Goal: Task Accomplishment & Management: Complete application form

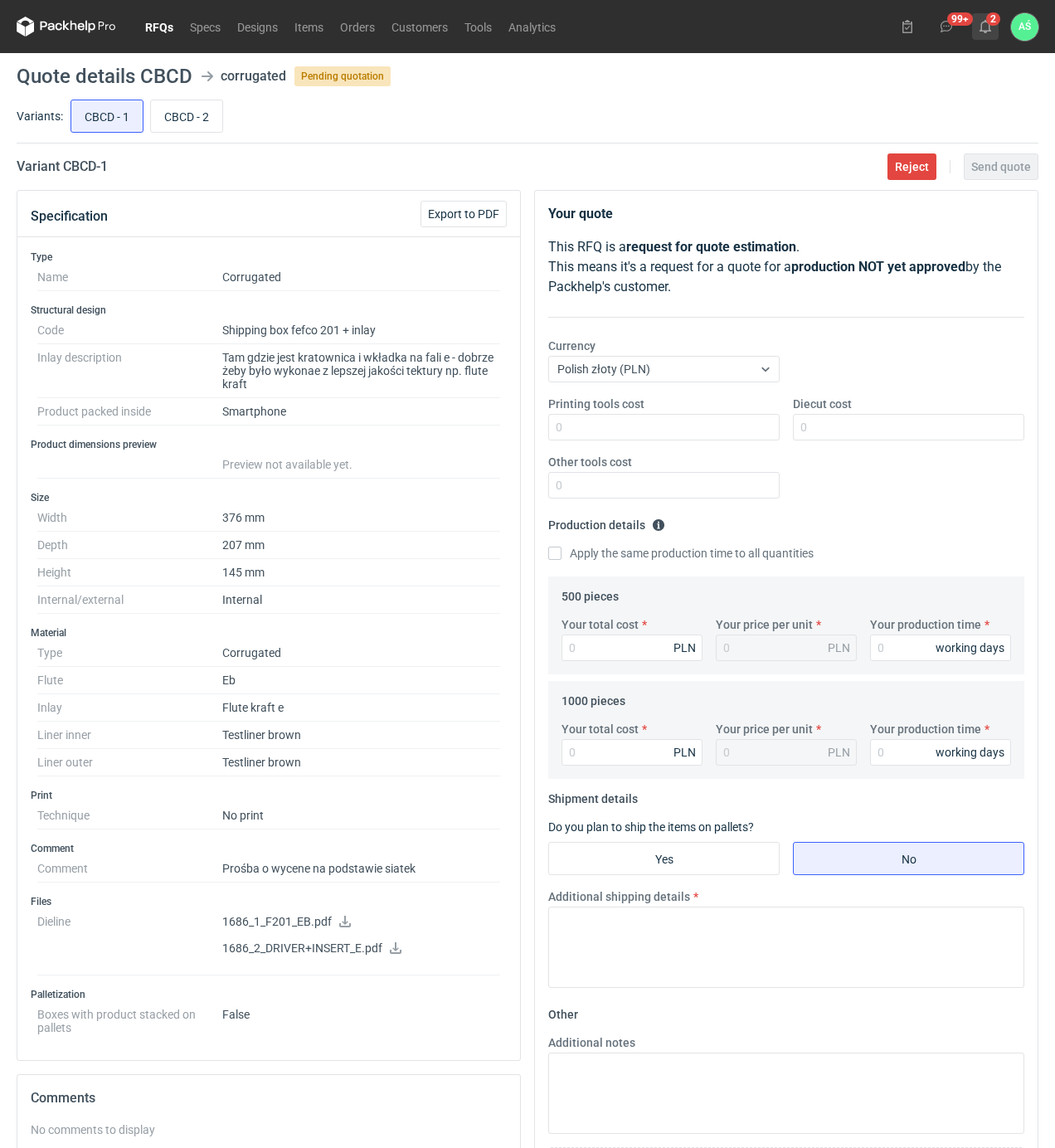
click at [987, 25] on icon at bounding box center [986, 27] width 14 height 13
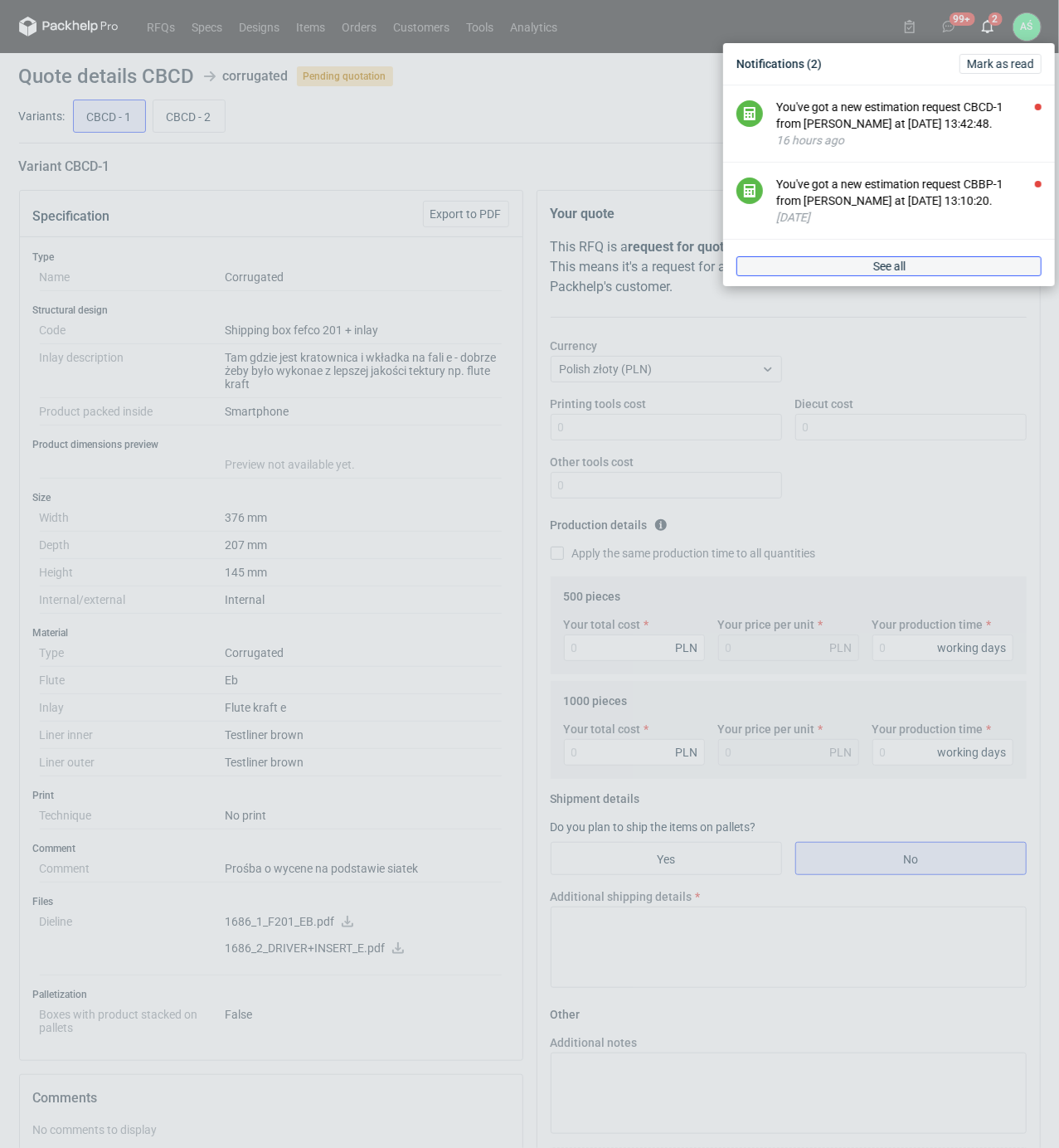
click at [888, 260] on span "See all" at bounding box center [889, 266] width 33 height 12
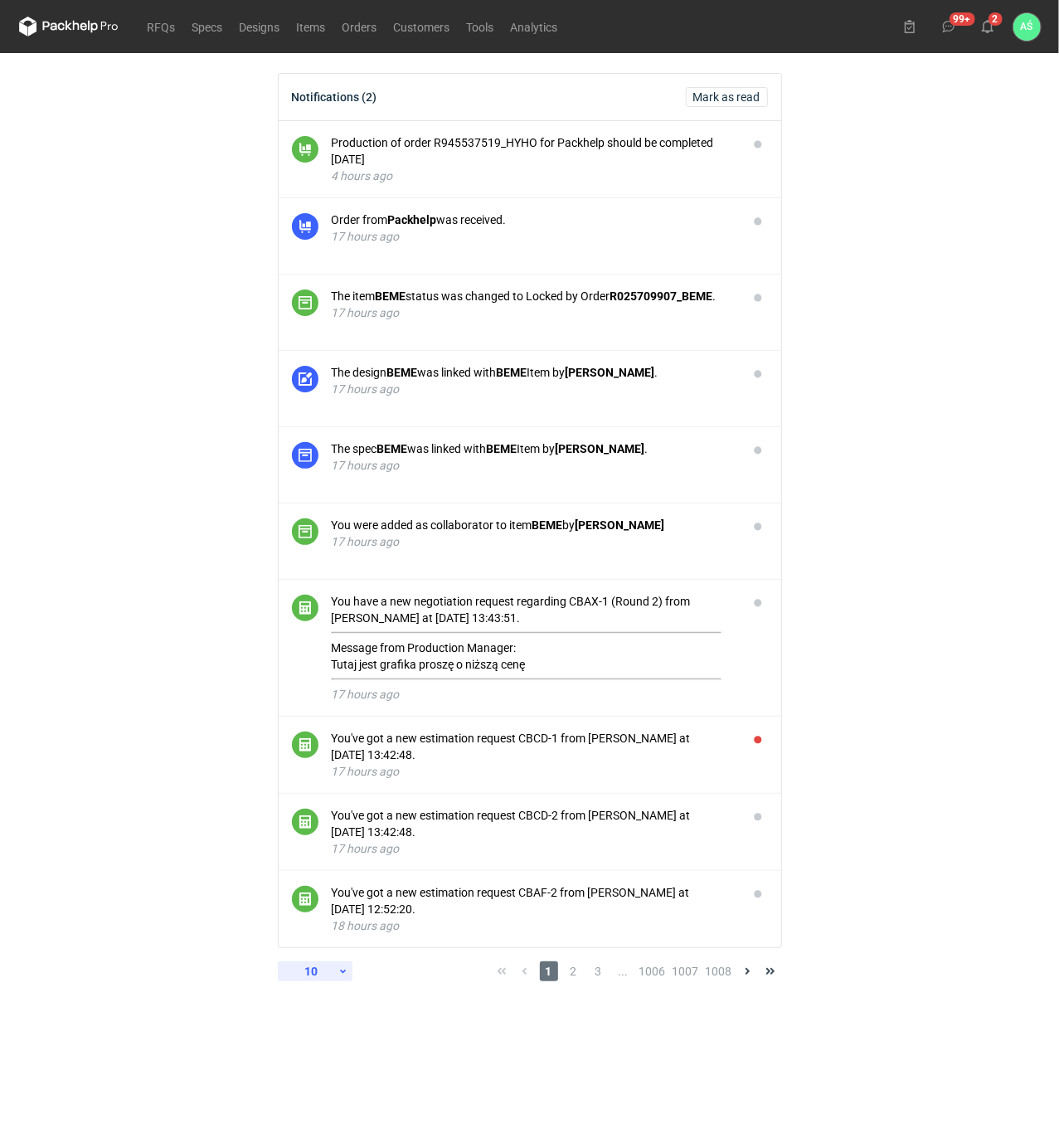
click at [312, 976] on div "10" at bounding box center [311, 971] width 54 height 23
click at [302, 1072] on div "30" at bounding box center [315, 1080] width 55 height 23
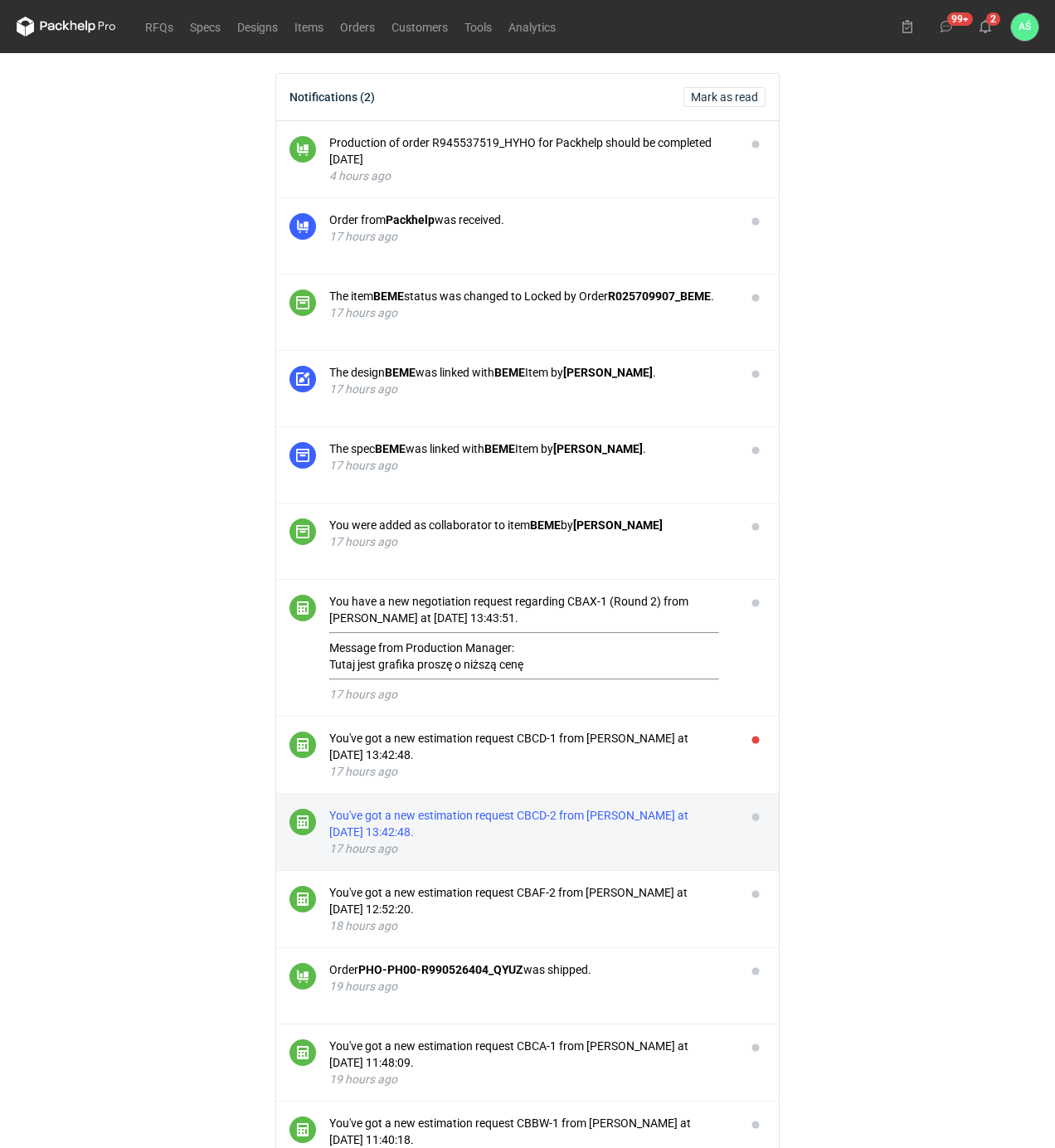
click at [632, 840] on div "You've got a new estimation request CBCD-2 from [PERSON_NAME] at [DATE] 13:42:4…" at bounding box center [531, 823] width 403 height 33
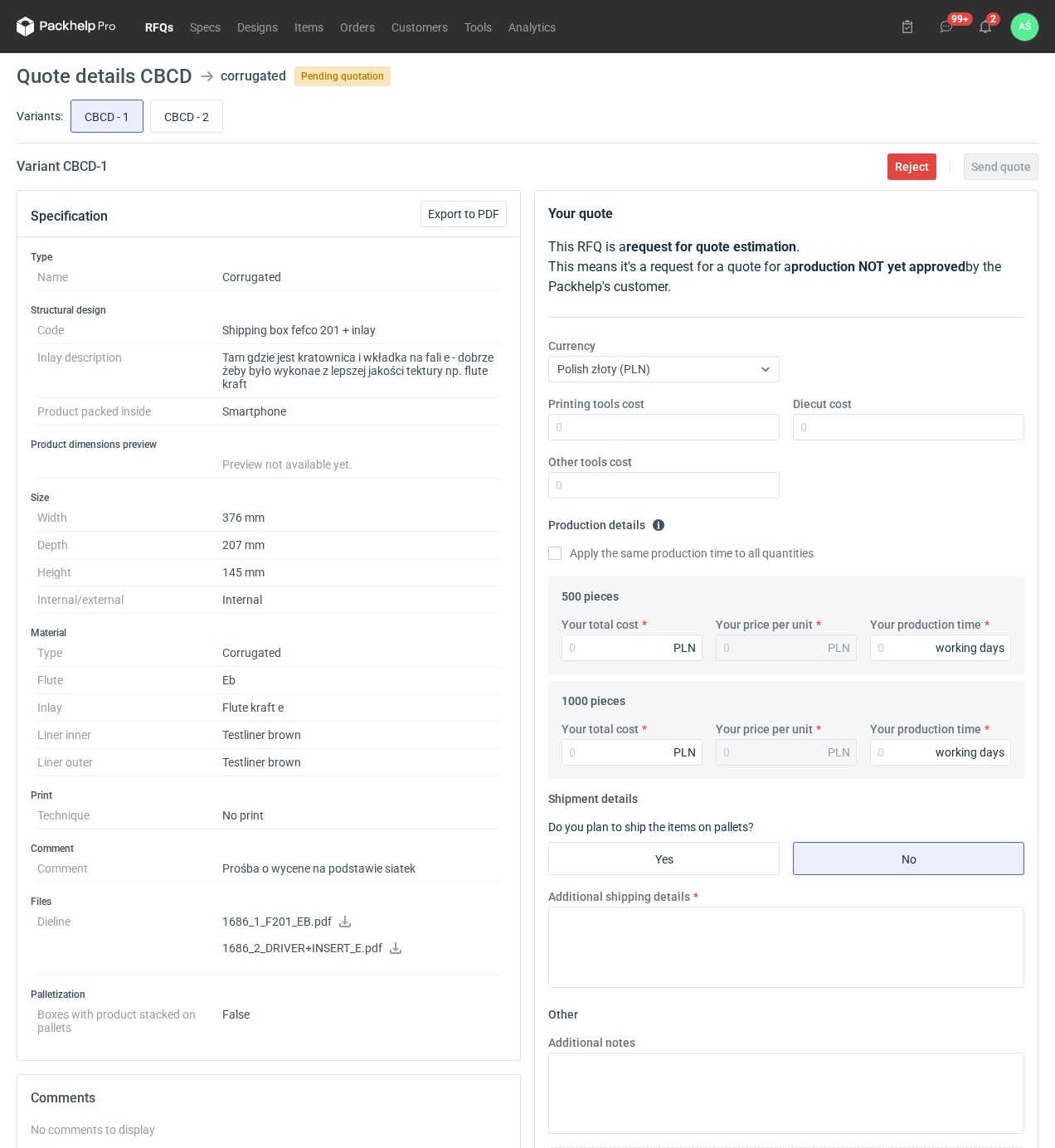
click at [340, 927] on icon at bounding box center [345, 921] width 14 height 12
click at [392, 953] on icon at bounding box center [395, 948] width 12 height 12
click at [179, 120] on input "CBCD - 2" at bounding box center [187, 116] width 71 height 32
radio input "true"
click at [114, 116] on input "CBCD - 1" at bounding box center [107, 116] width 71 height 32
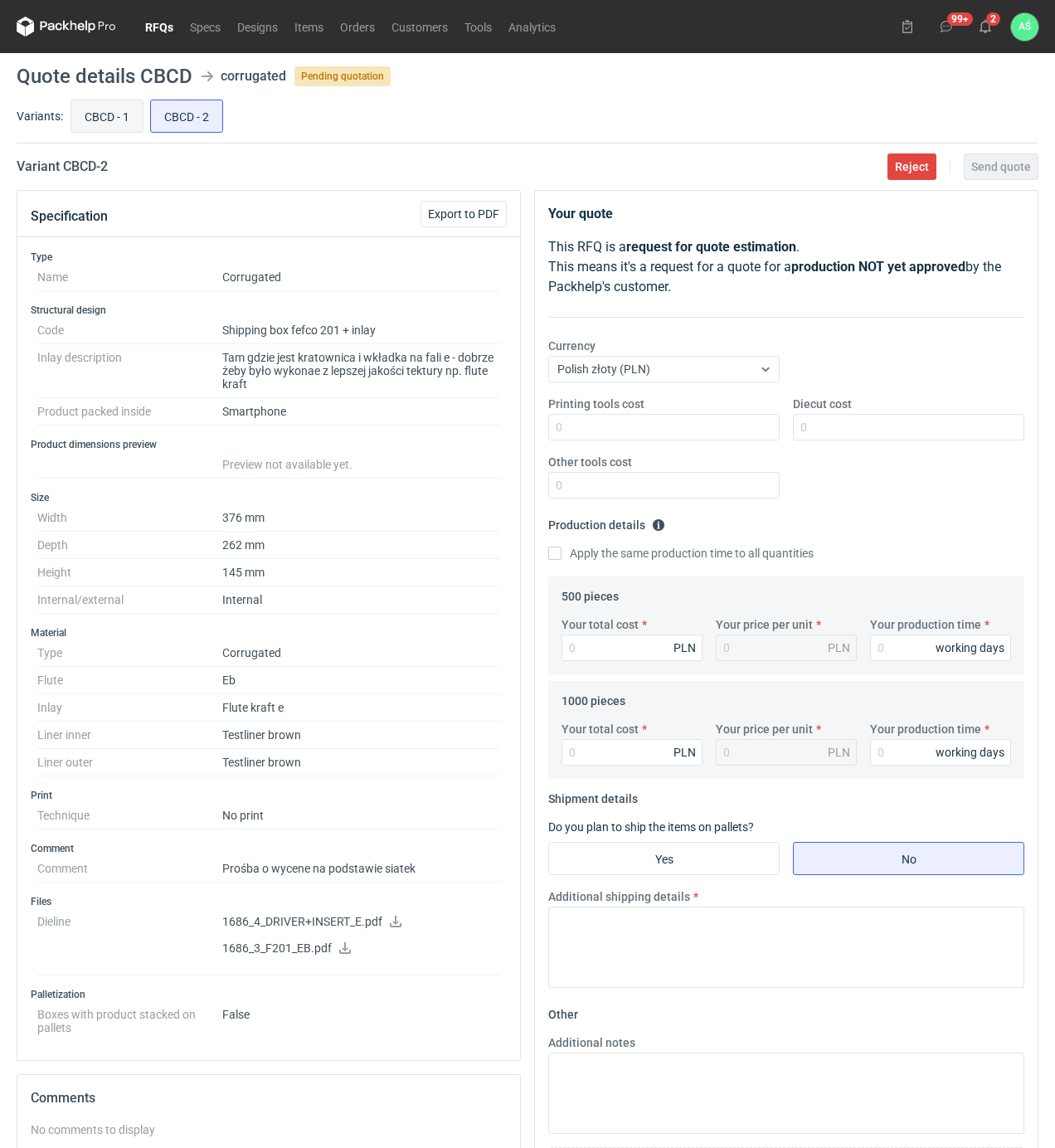
radio input "true"
click at [187, 116] on input "CBCD - 2" at bounding box center [187, 116] width 71 height 32
radio input "true"
click at [68, 116] on div "CBCD - 1 CBCD - 2" at bounding box center [553, 116] width 971 height 40
click at [88, 113] on input "CBCD - 1" at bounding box center [107, 116] width 71 height 32
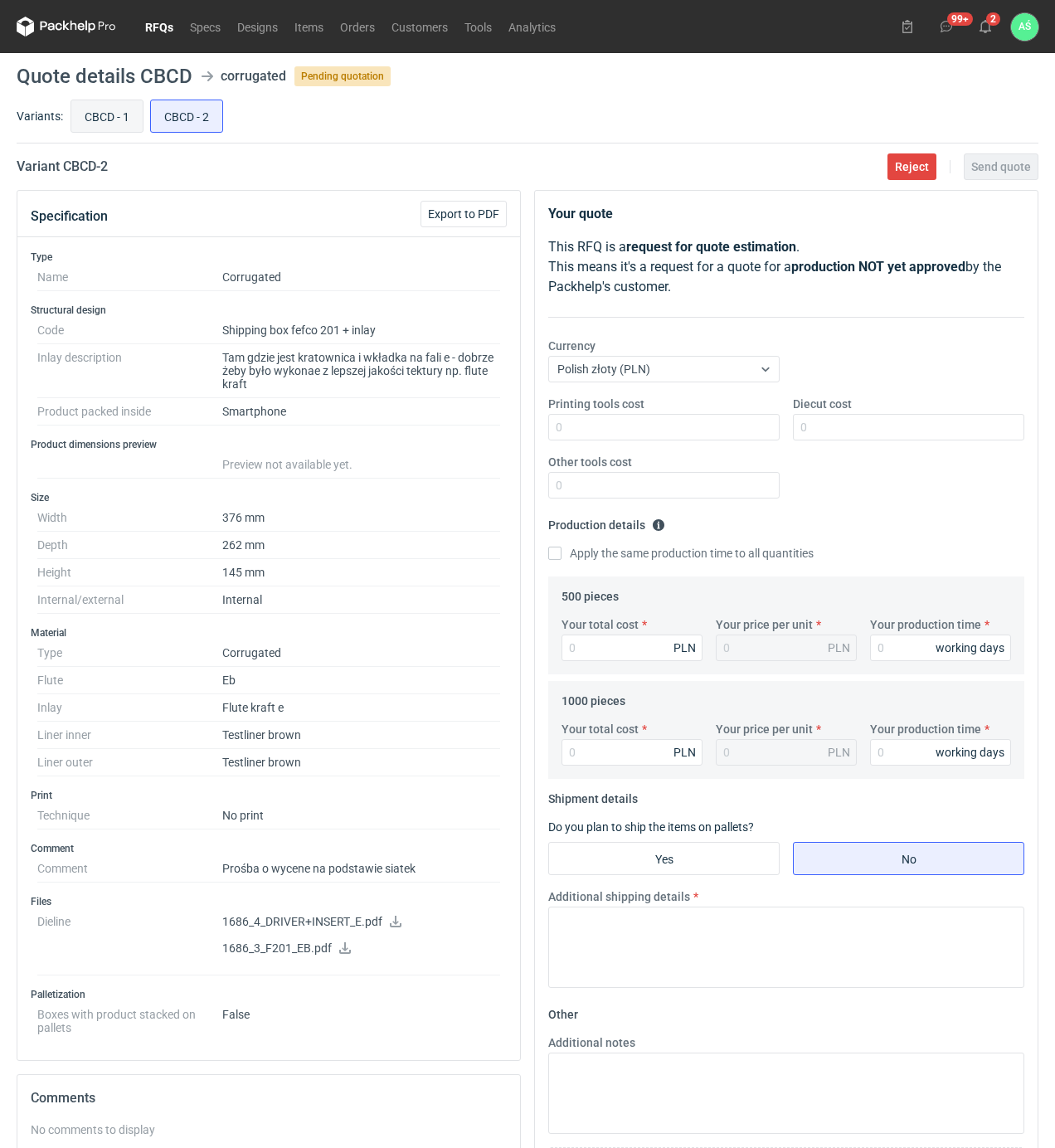
radio input "true"
click at [740, 426] on input "Printing tools cost" at bounding box center [664, 427] width 231 height 27
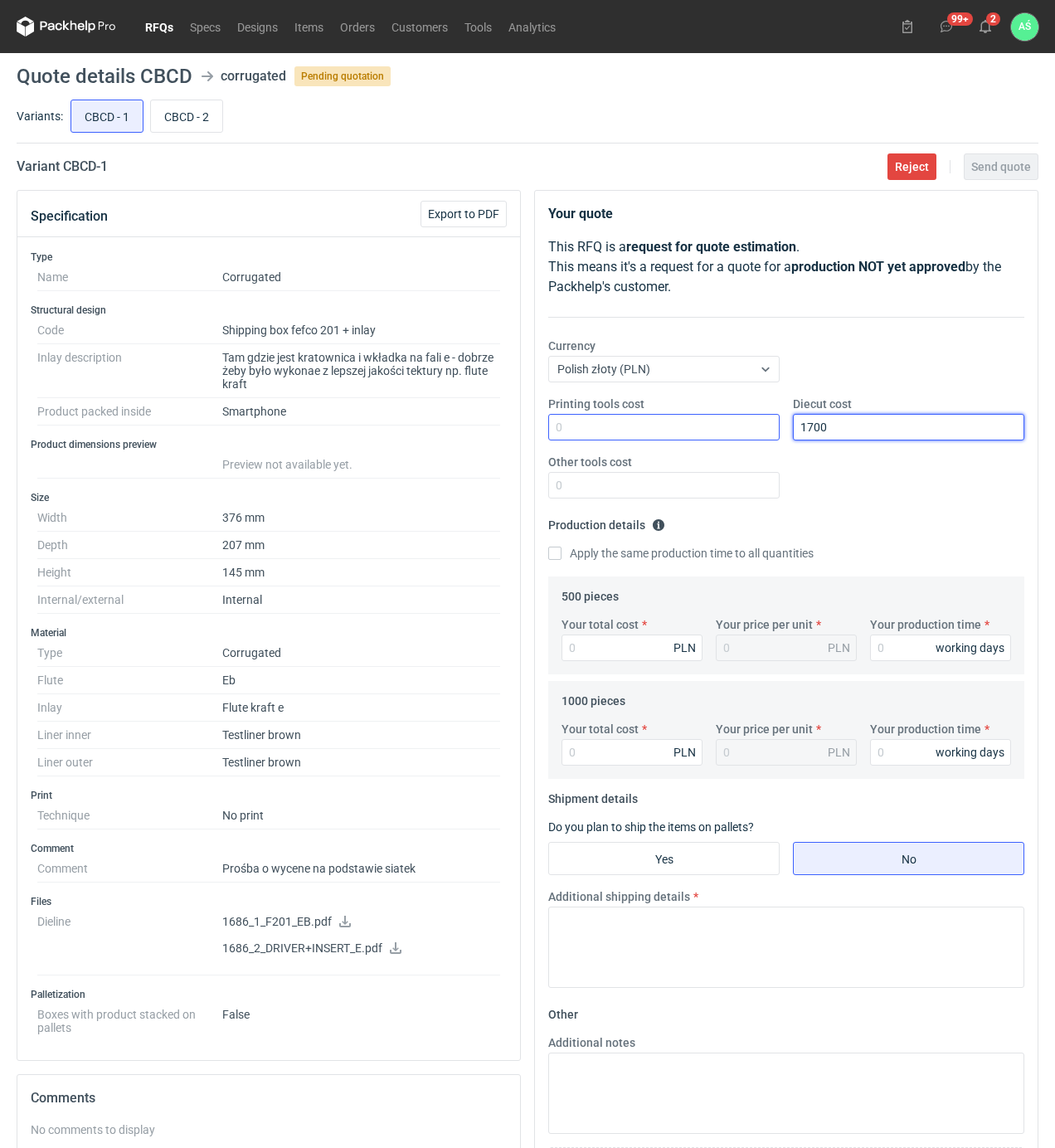
type input "1700"
type input "2750"
type input "5.5"
type input "15"
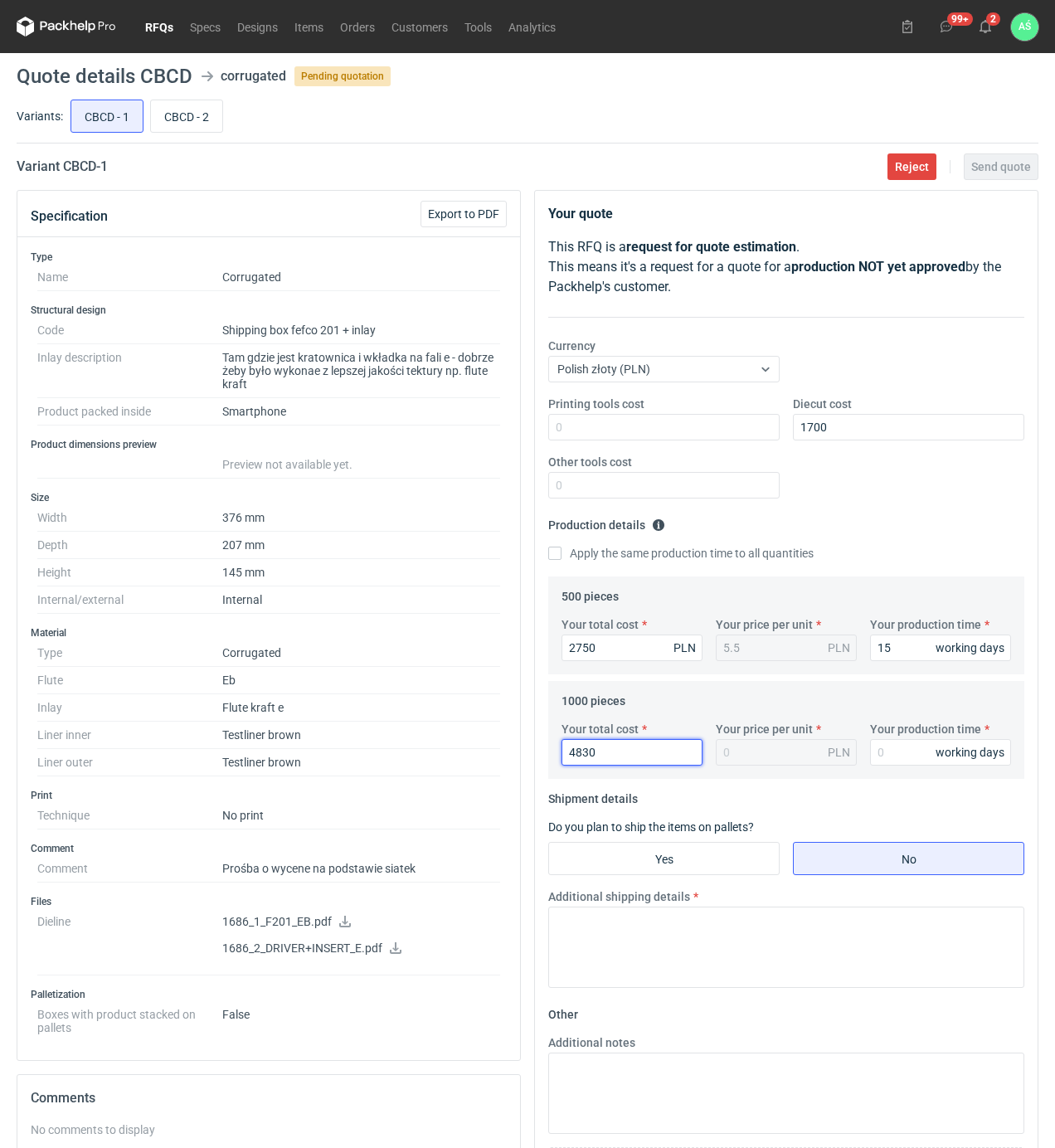
type input "4830"
type input "4.83"
type input "15"
click at [680, 851] on input "Yes" at bounding box center [664, 858] width 230 height 32
radio input "true"
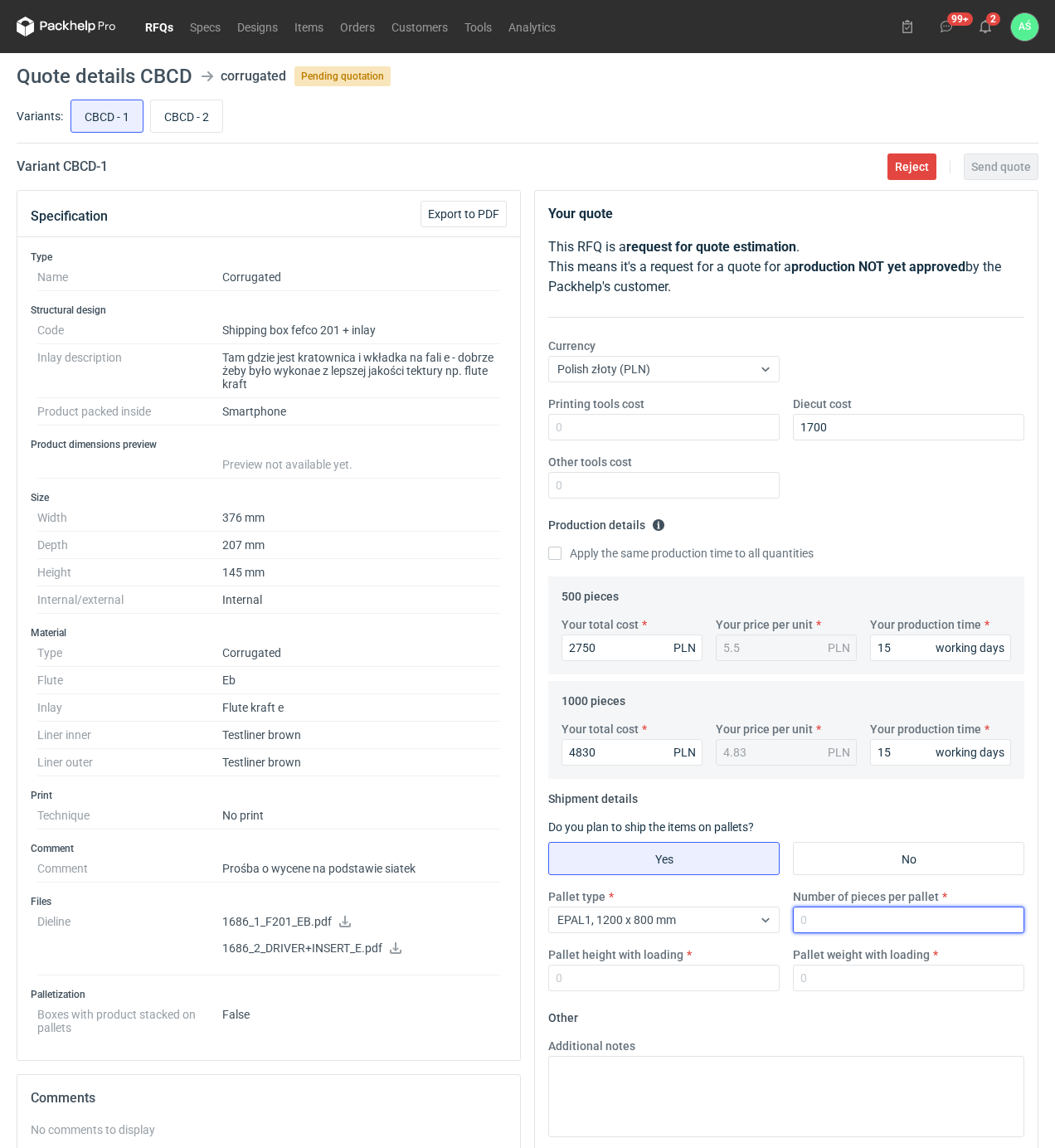
click at [817, 917] on input "Number of pieces per pallet" at bounding box center [908, 920] width 231 height 27
type input "500"
type input "1800"
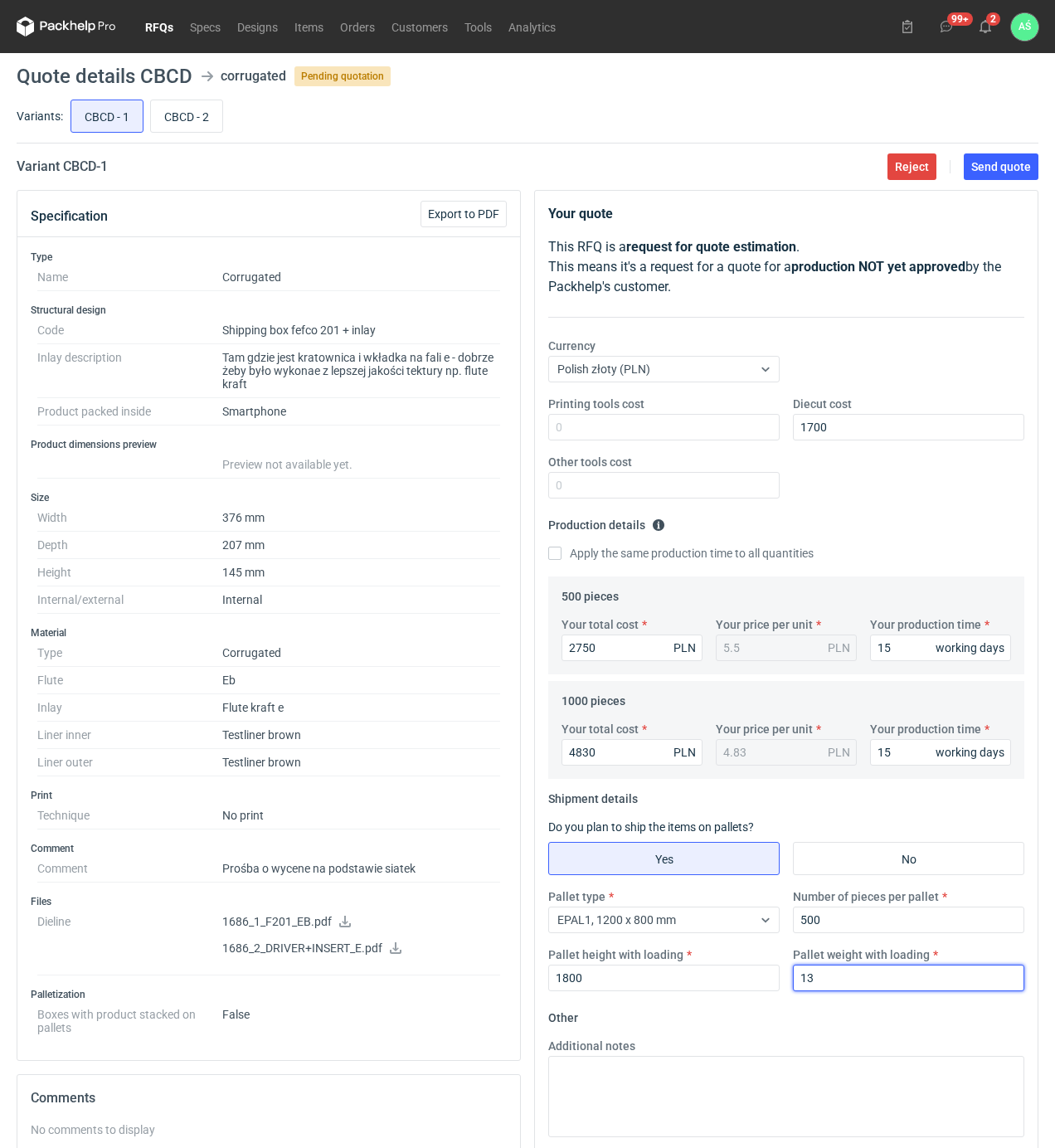
type input "1"
type input "300"
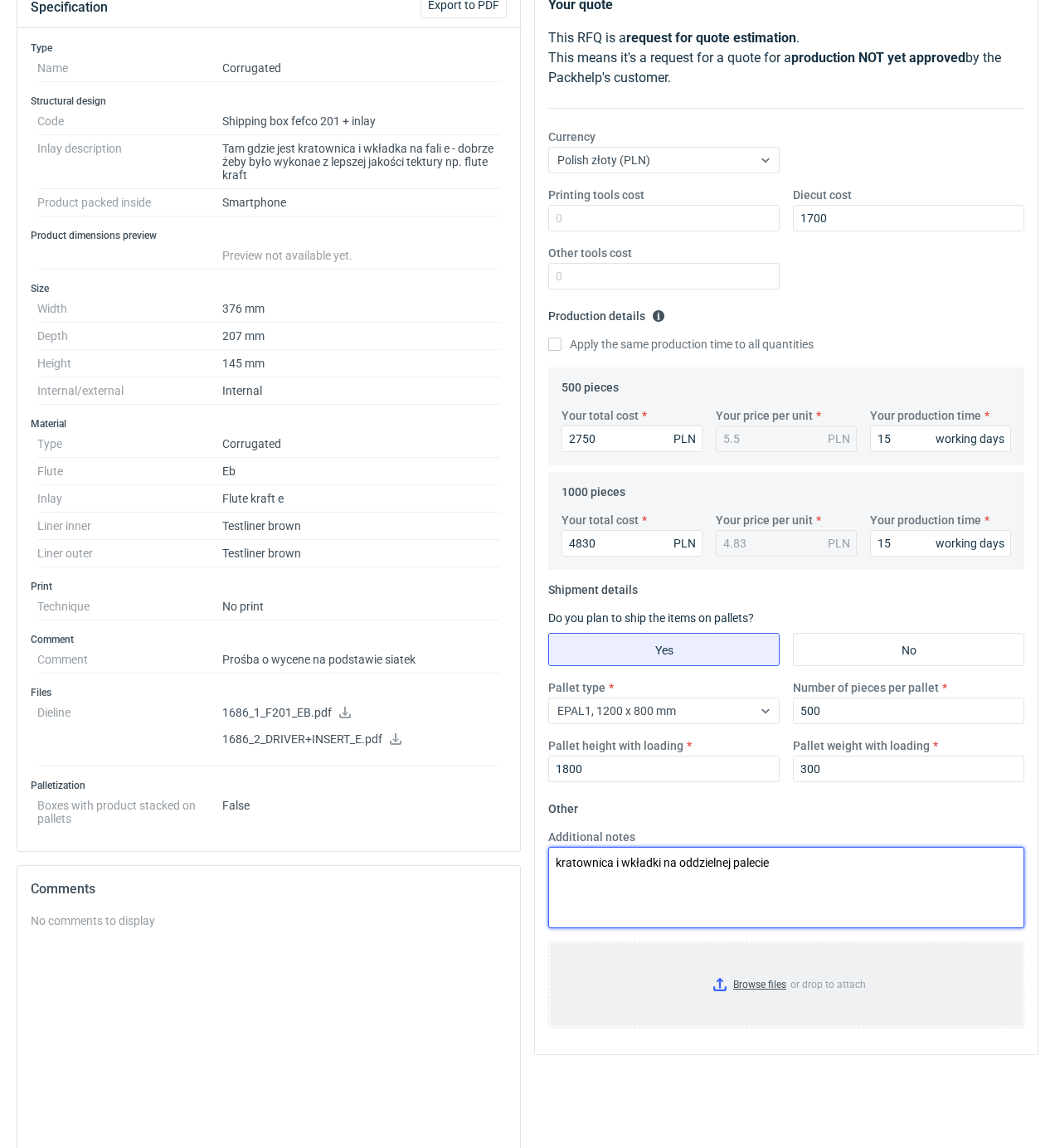
scroll to position [330, 0]
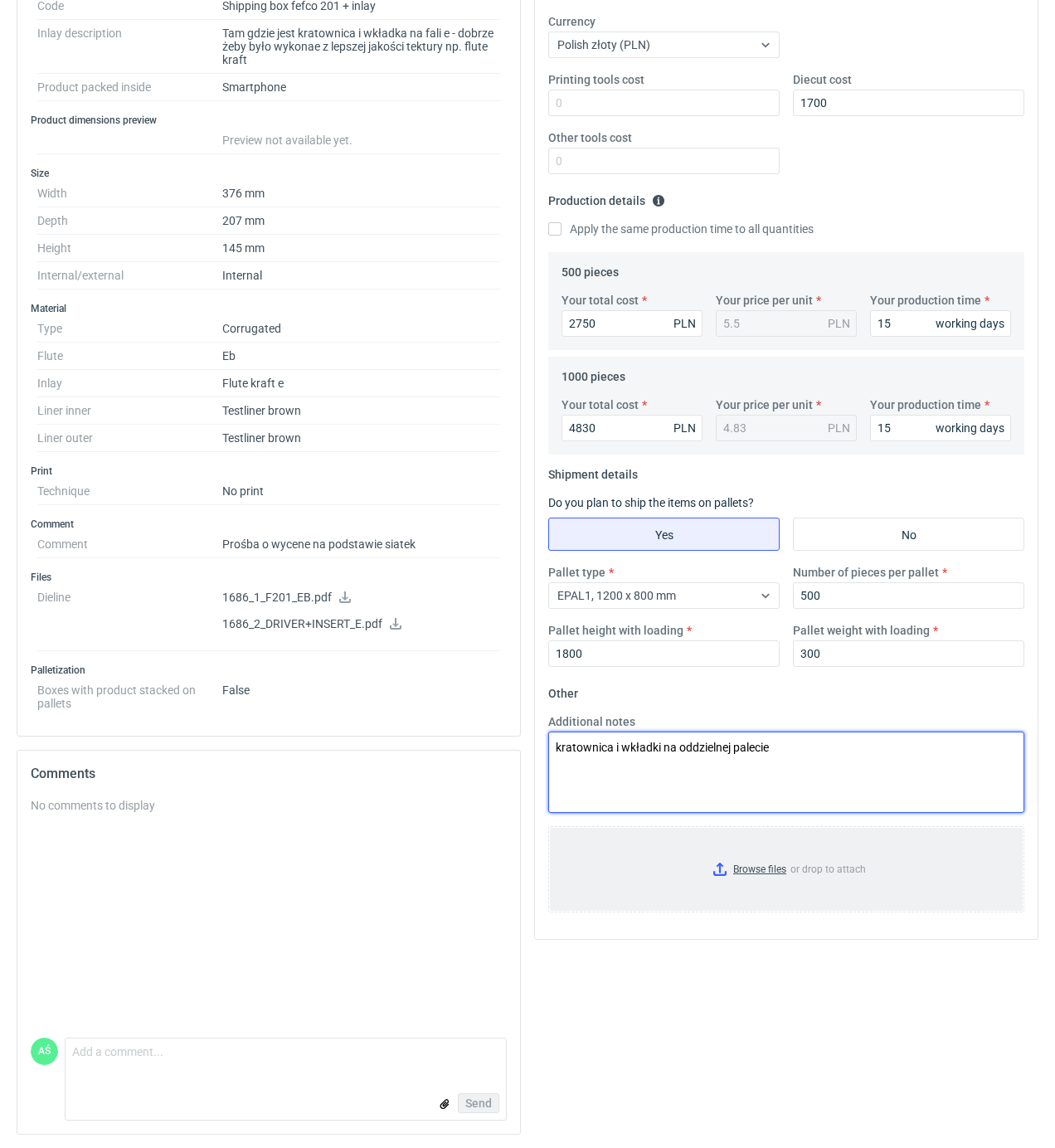
type textarea "kratownica i wkładki na oddzielnej palecie"
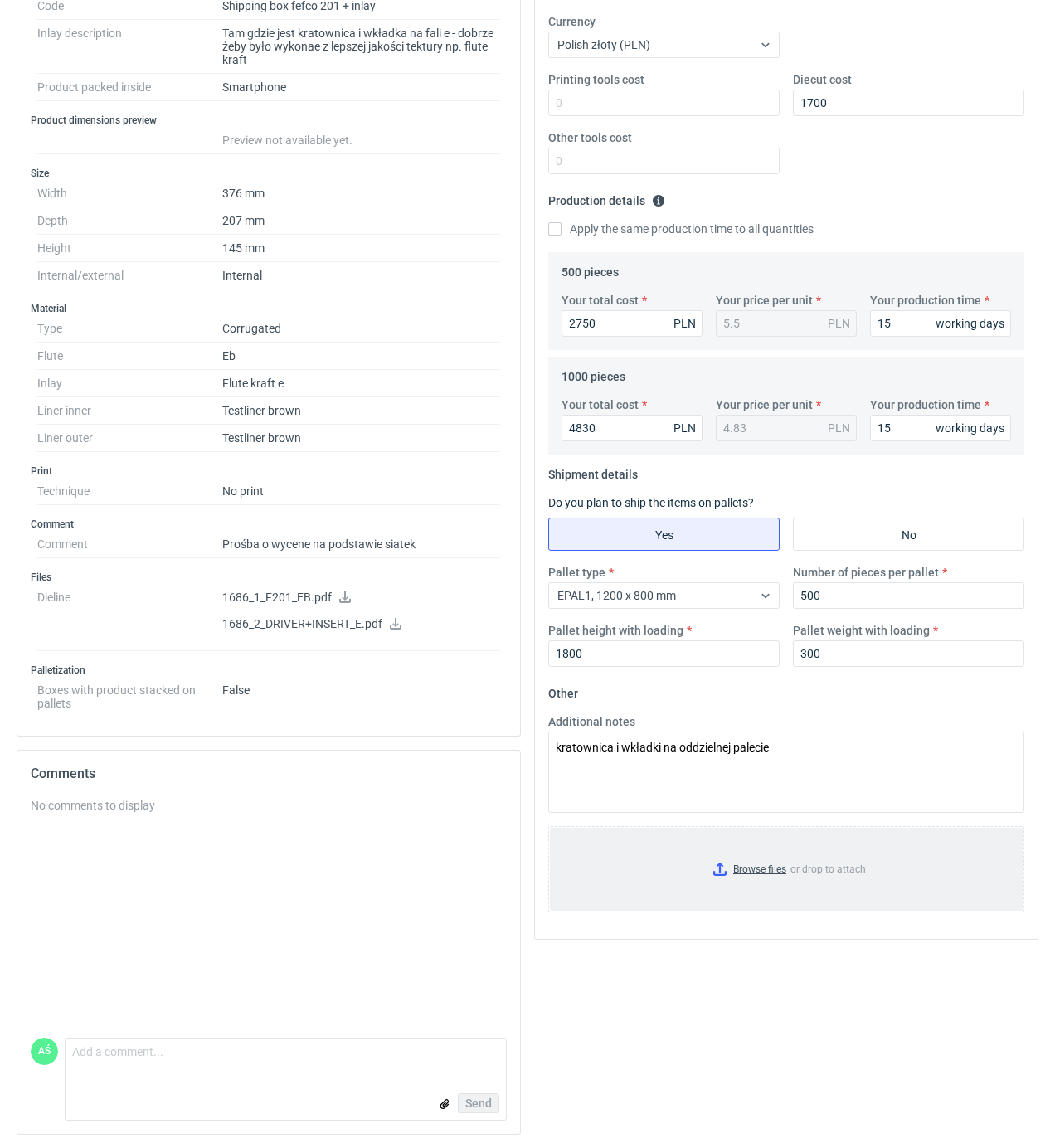
click at [717, 870] on input "Browse files or drop to attach" at bounding box center [786, 869] width 473 height 83
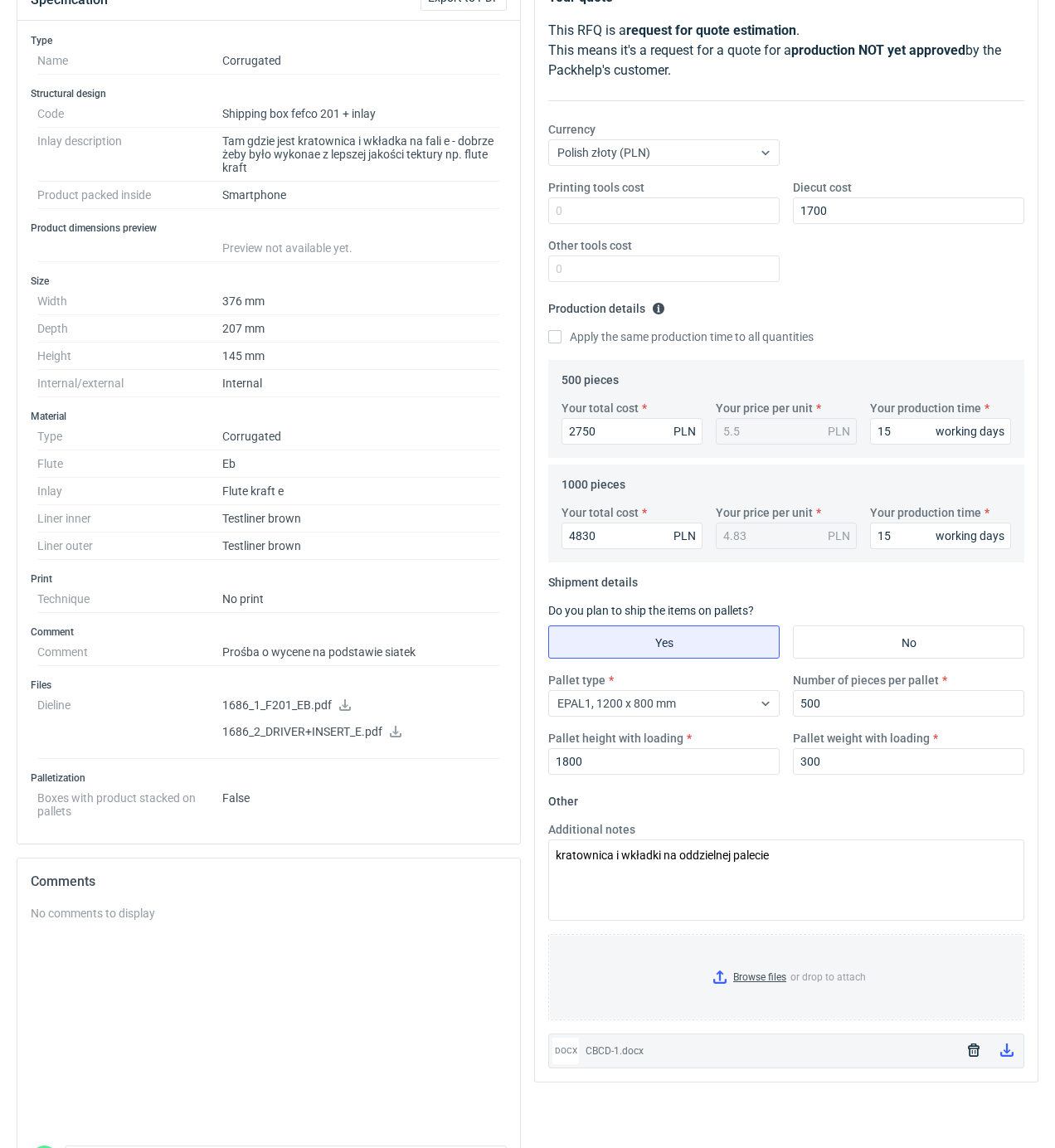
scroll to position [0, 0]
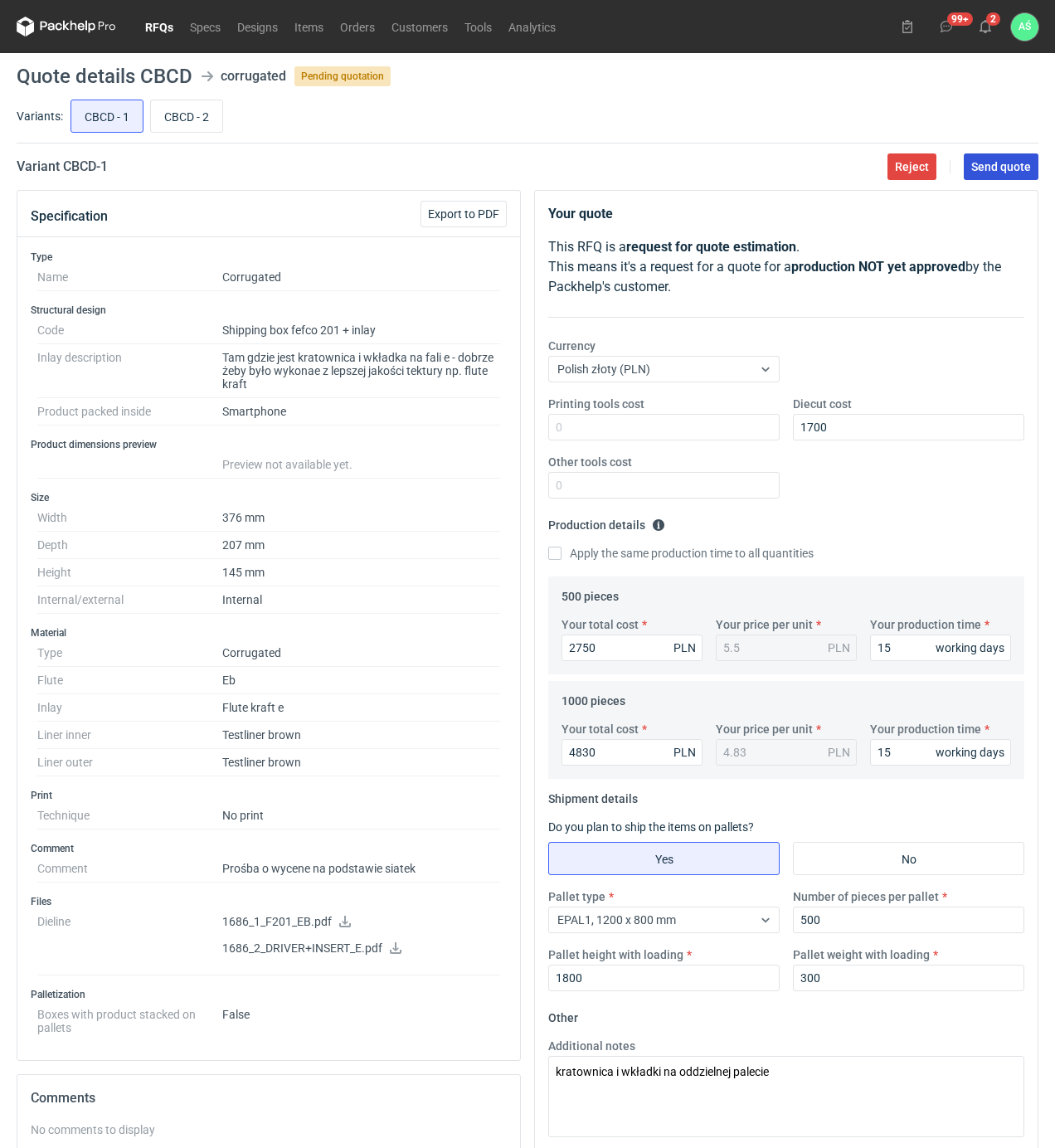
click at [979, 161] on span "Send quote" at bounding box center [1001, 167] width 60 height 12
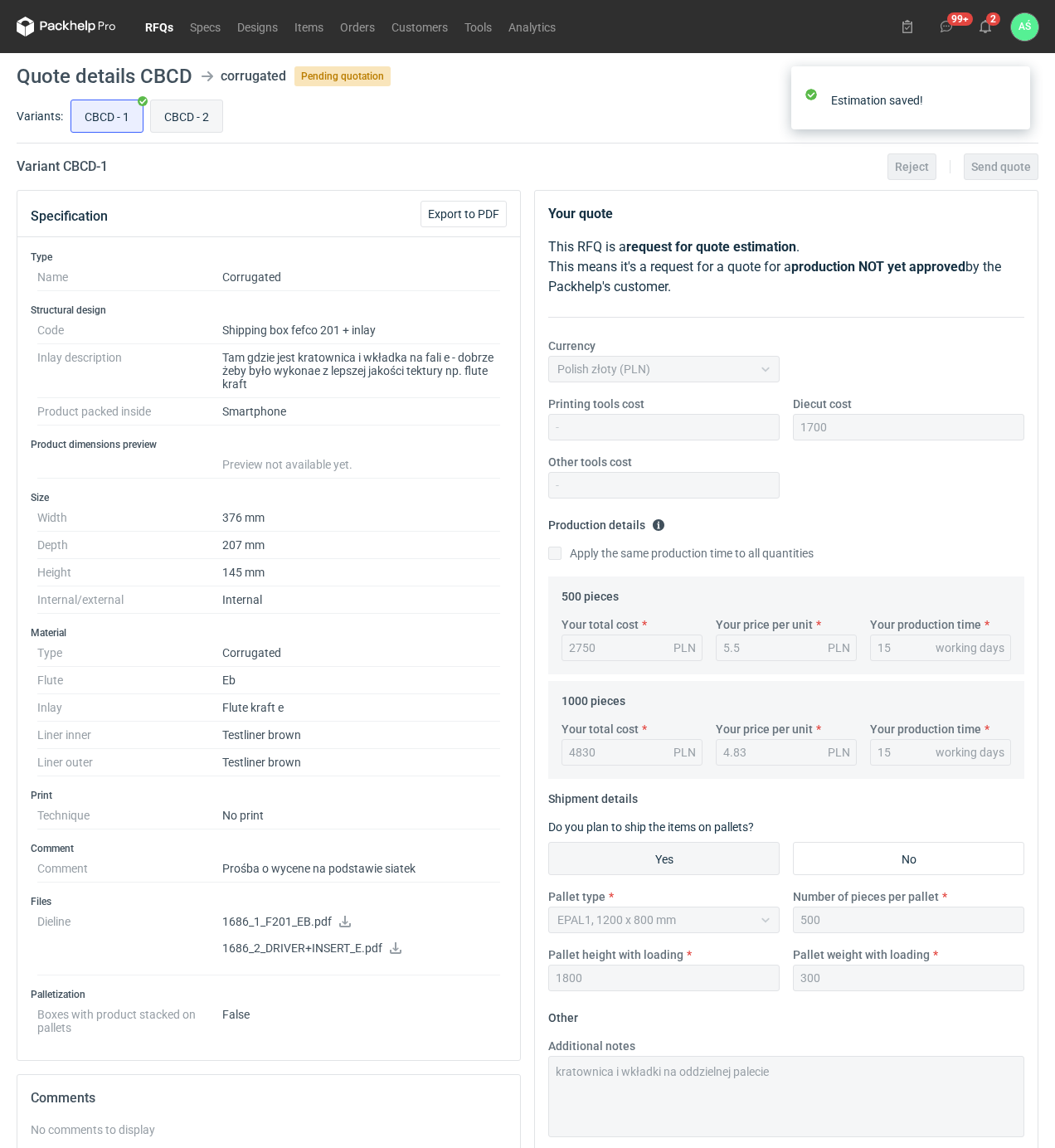
click at [199, 124] on input "CBCD - 2" at bounding box center [187, 116] width 71 height 32
radio input "true"
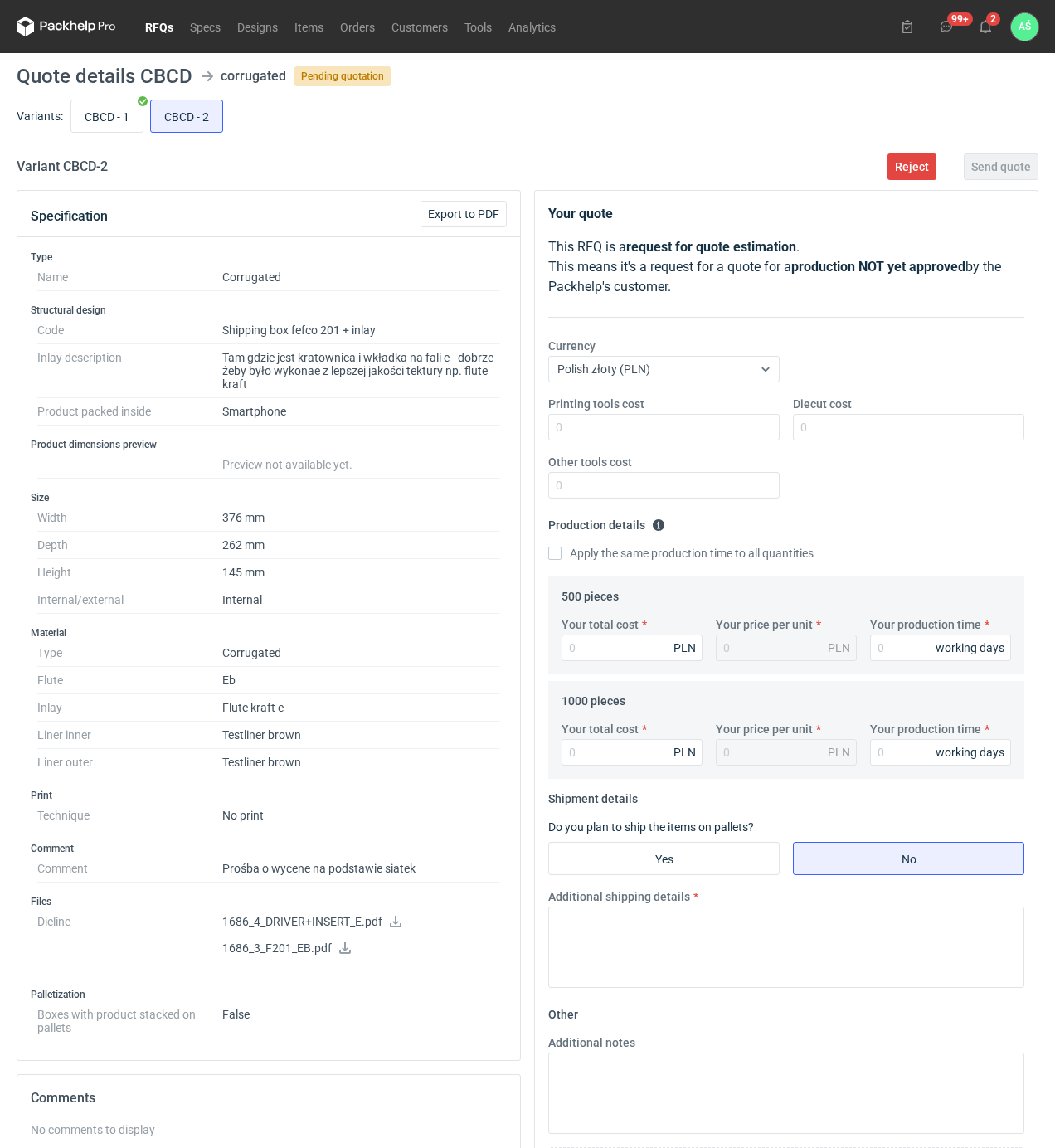
click at [347, 953] on icon at bounding box center [345, 948] width 14 height 12
click at [396, 923] on icon at bounding box center [395, 921] width 14 height 12
click at [813, 433] on input "Diecut cost" at bounding box center [908, 427] width 231 height 27
type input "1600"
type input "3340"
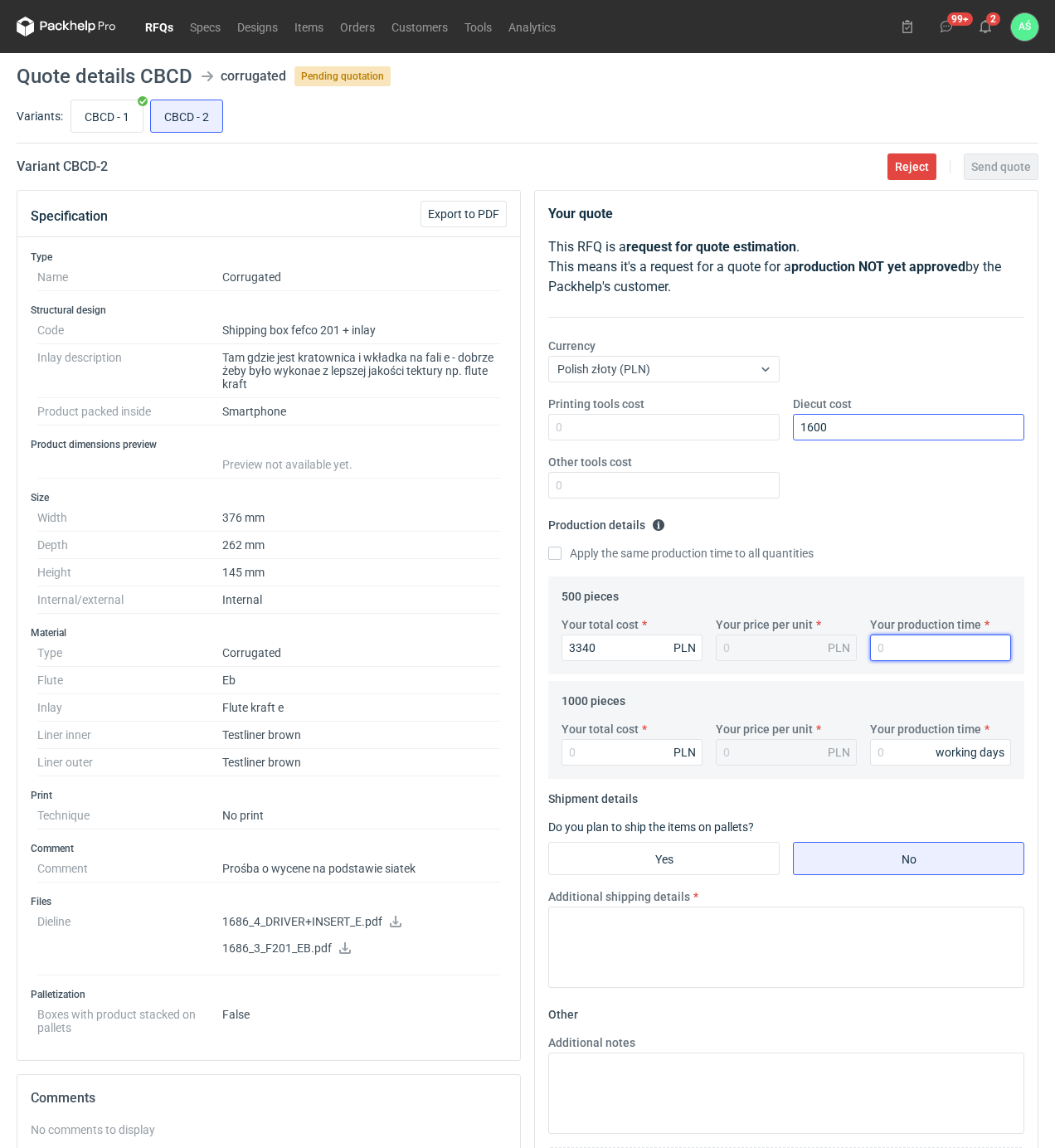
type input "6.68"
type input "15"
type input "59990"
type input "59.99"
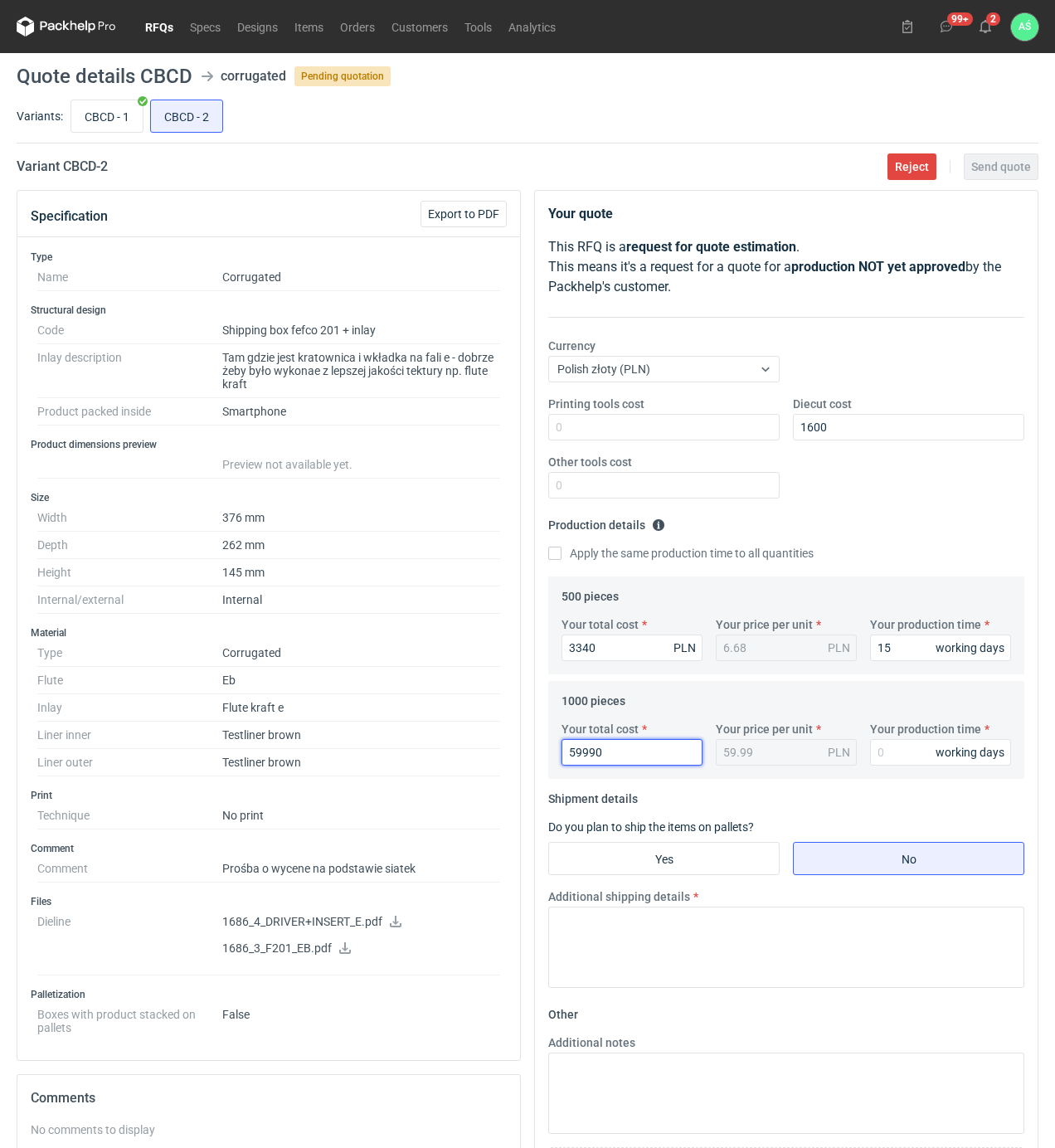
click at [642, 751] on input "59990" at bounding box center [632, 753] width 141 height 27
type input "5990"
type input "5.99"
type input "15"
click at [704, 870] on input "Yes" at bounding box center [664, 858] width 230 height 32
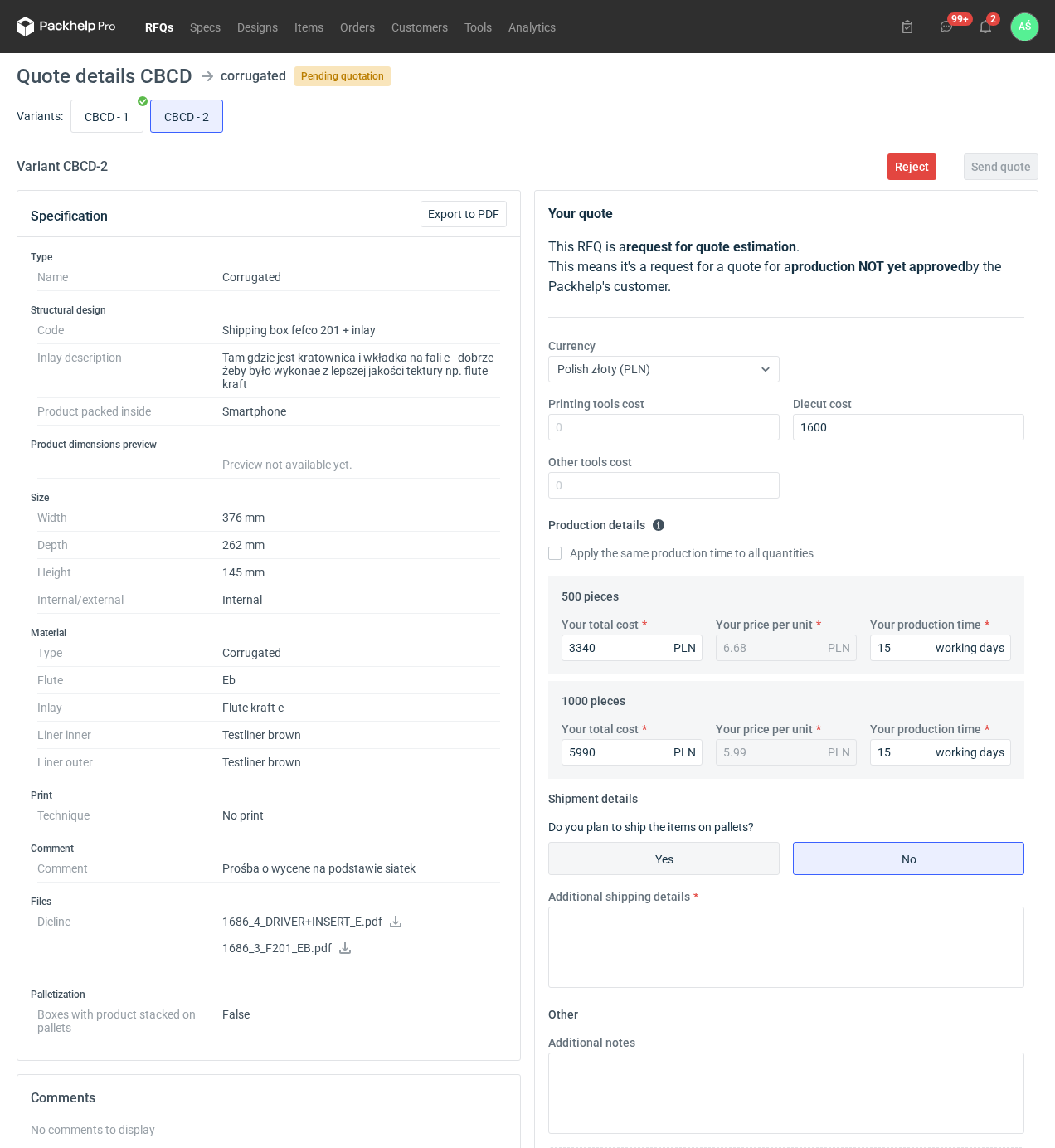
radio input "true"
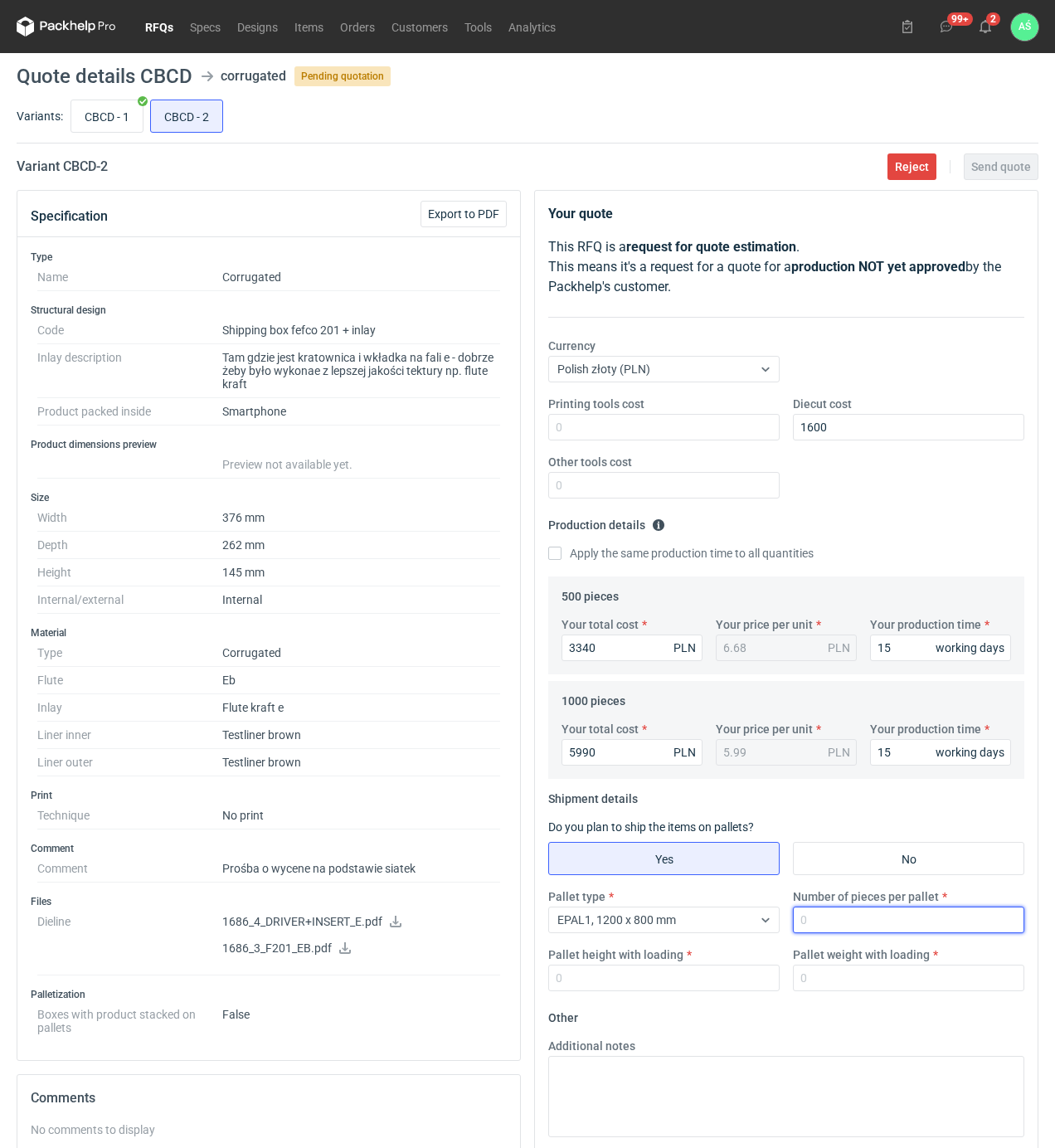
click at [831, 921] on input "Number of pieces per pallet" at bounding box center [908, 920] width 231 height 27
type input "500"
type input "1800"
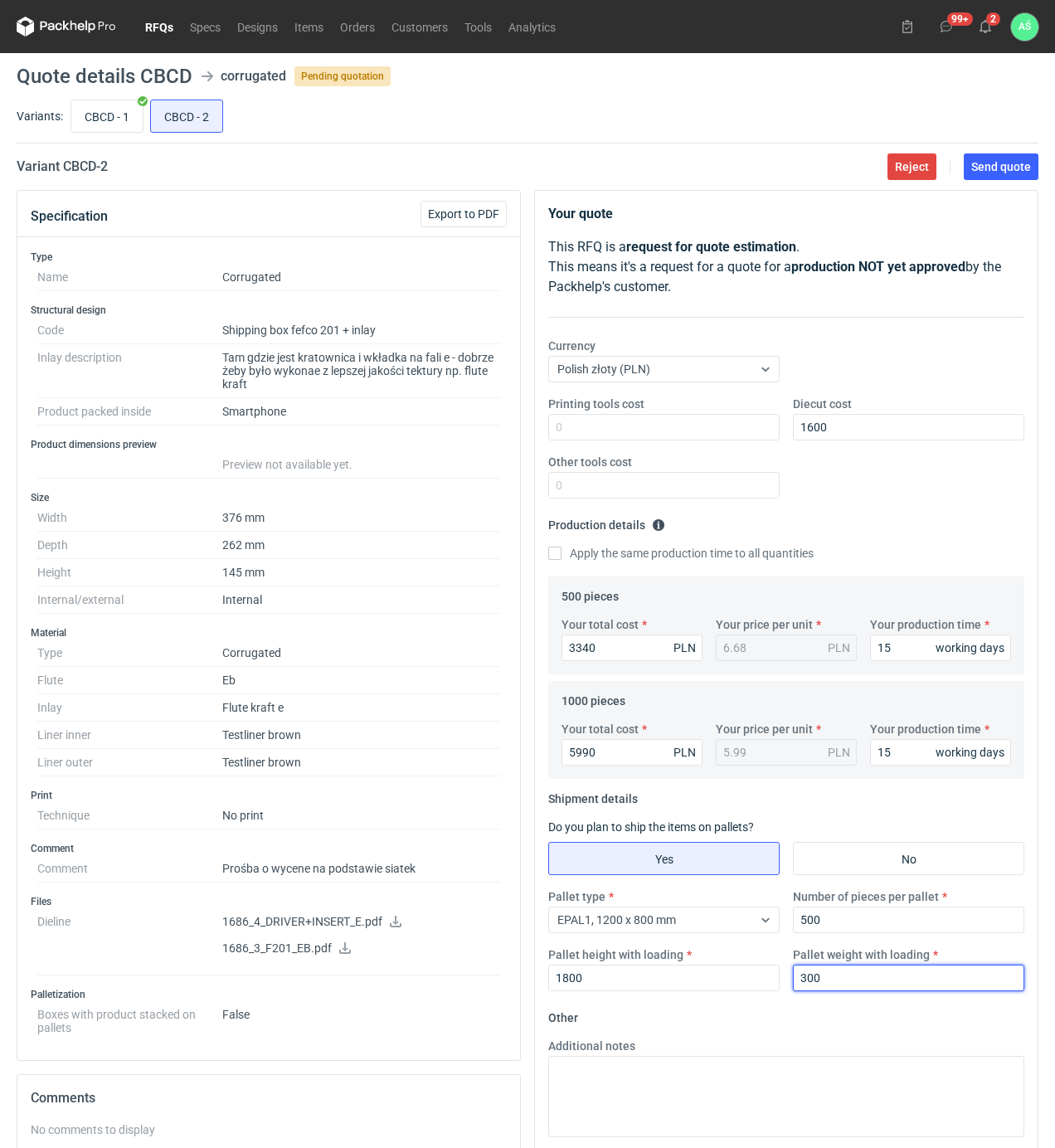
type input "300"
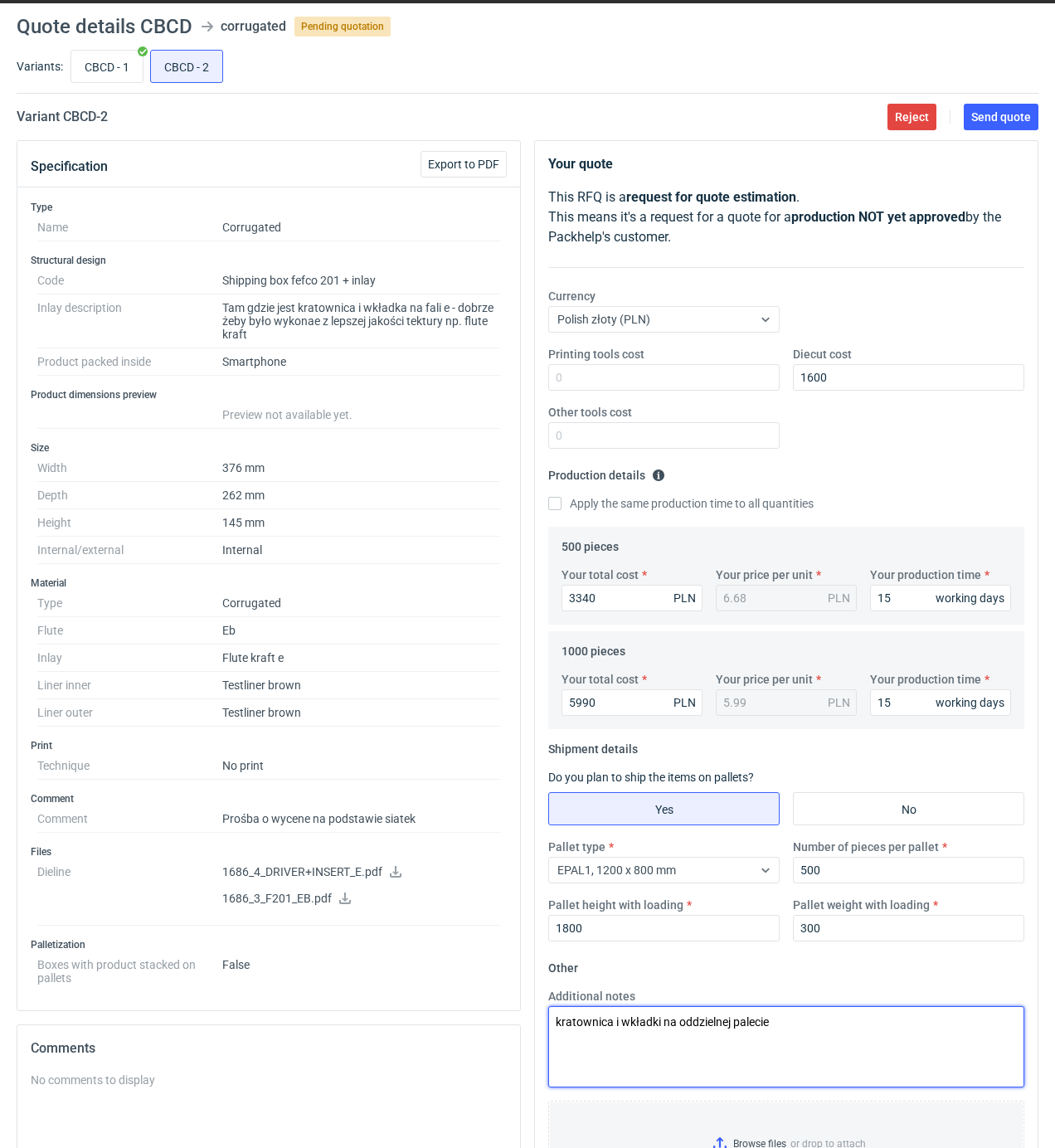
scroll to position [330, 0]
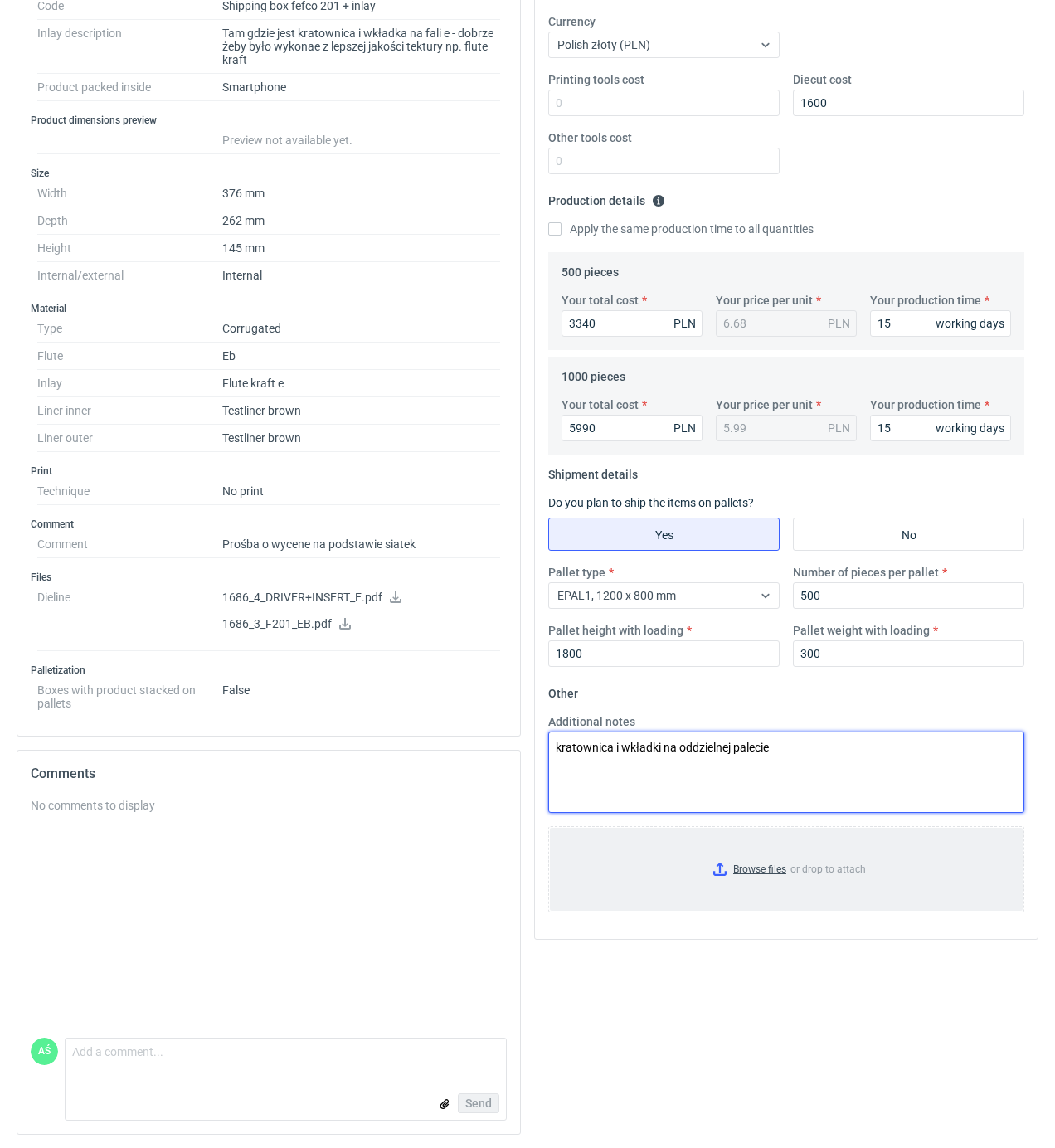
type textarea "kratownica i wkładki na oddzielnej palecie"
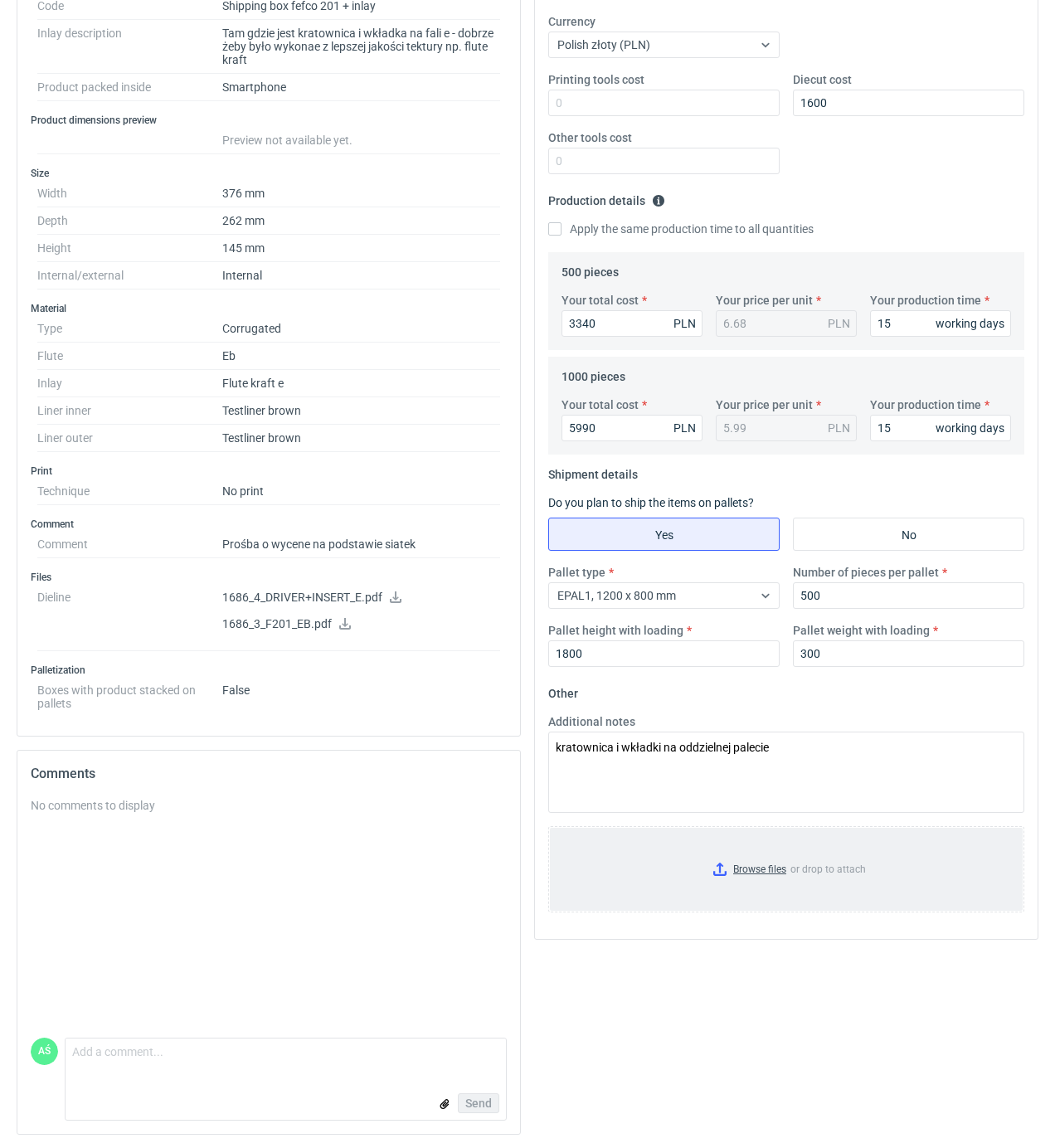
click at [748, 859] on input "Browse files or drop to attach" at bounding box center [786, 869] width 473 height 83
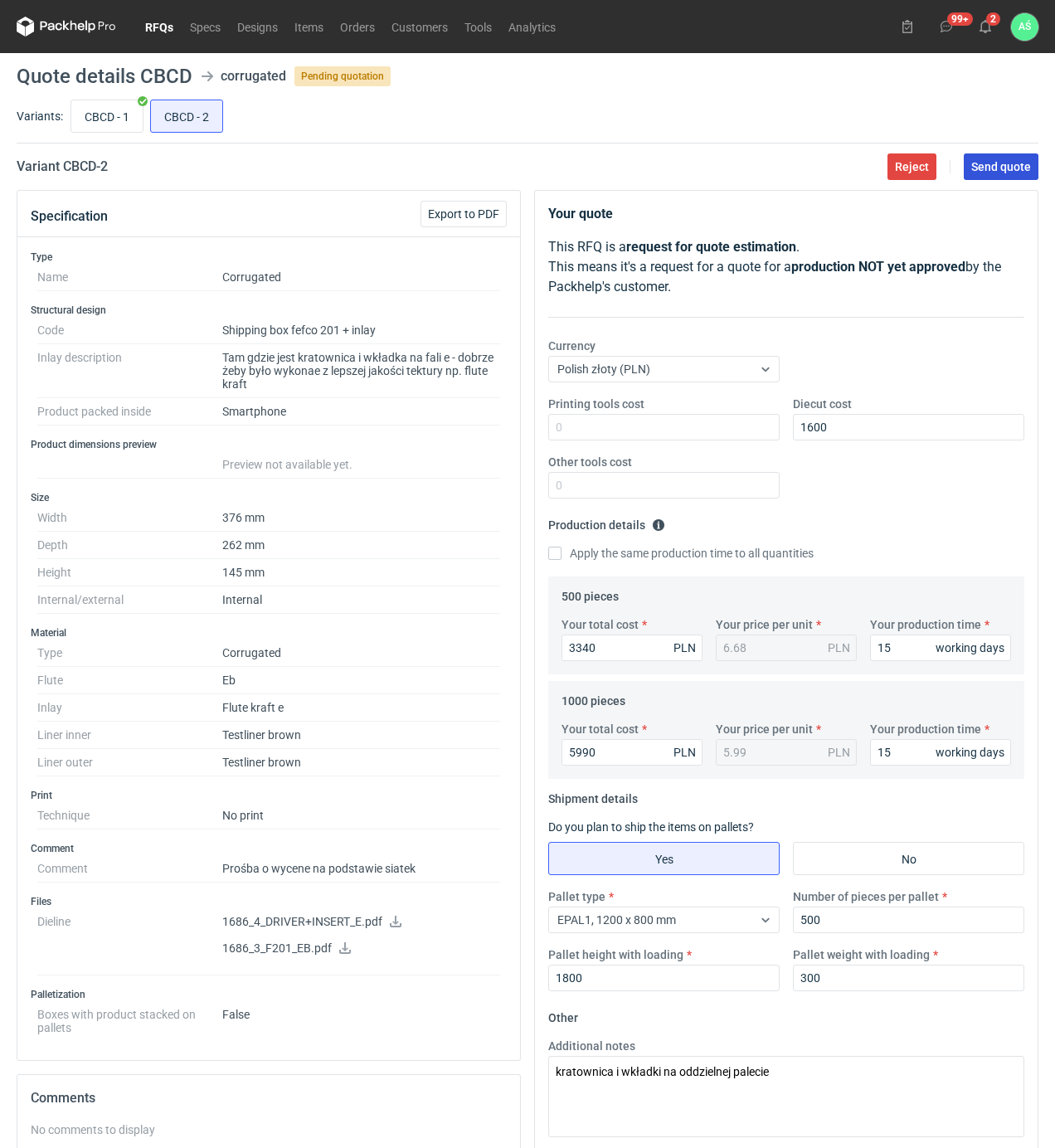
click at [996, 161] on span "Send quote" at bounding box center [1001, 167] width 60 height 12
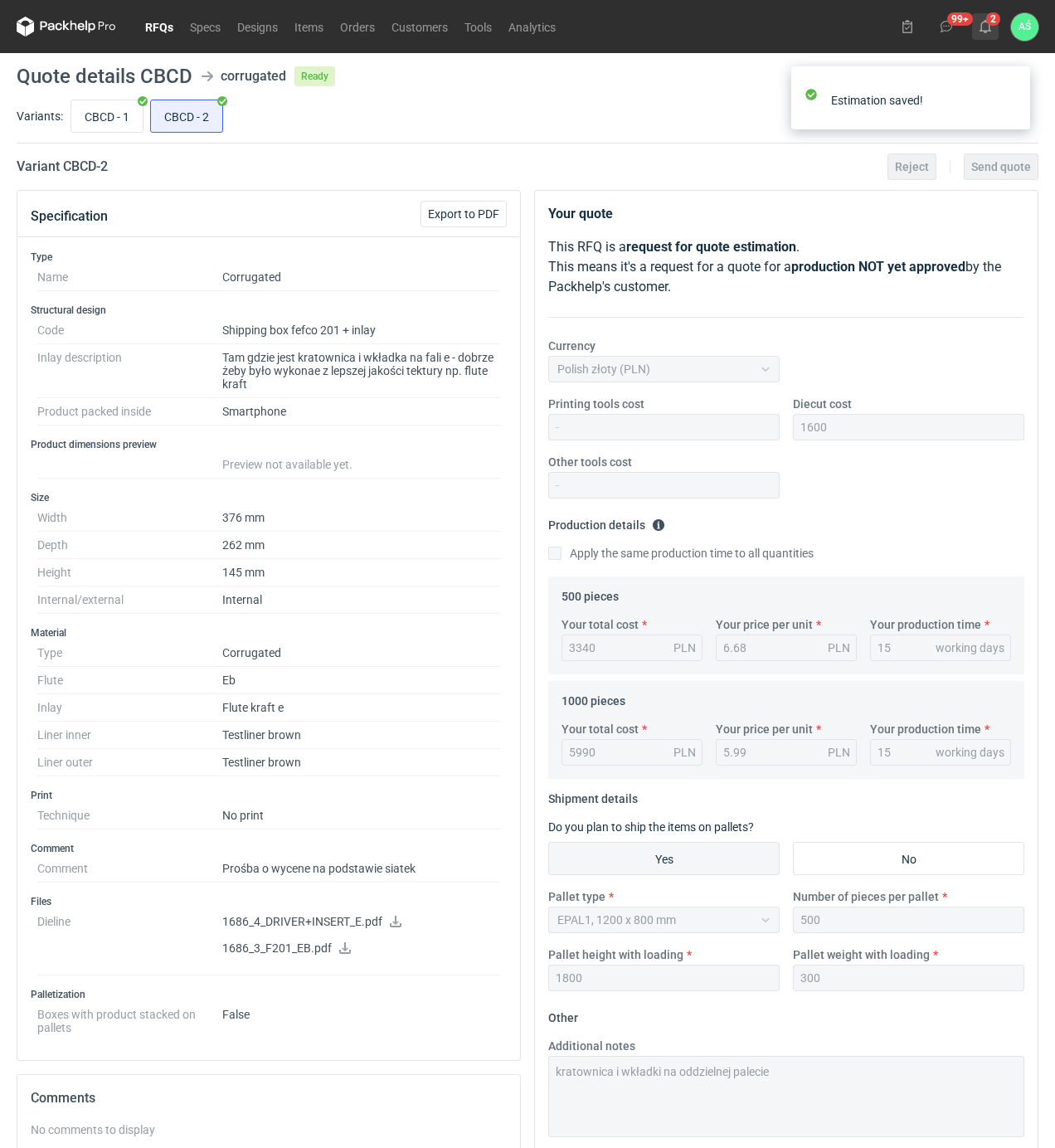
click at [984, 24] on icon at bounding box center [986, 27] width 14 height 13
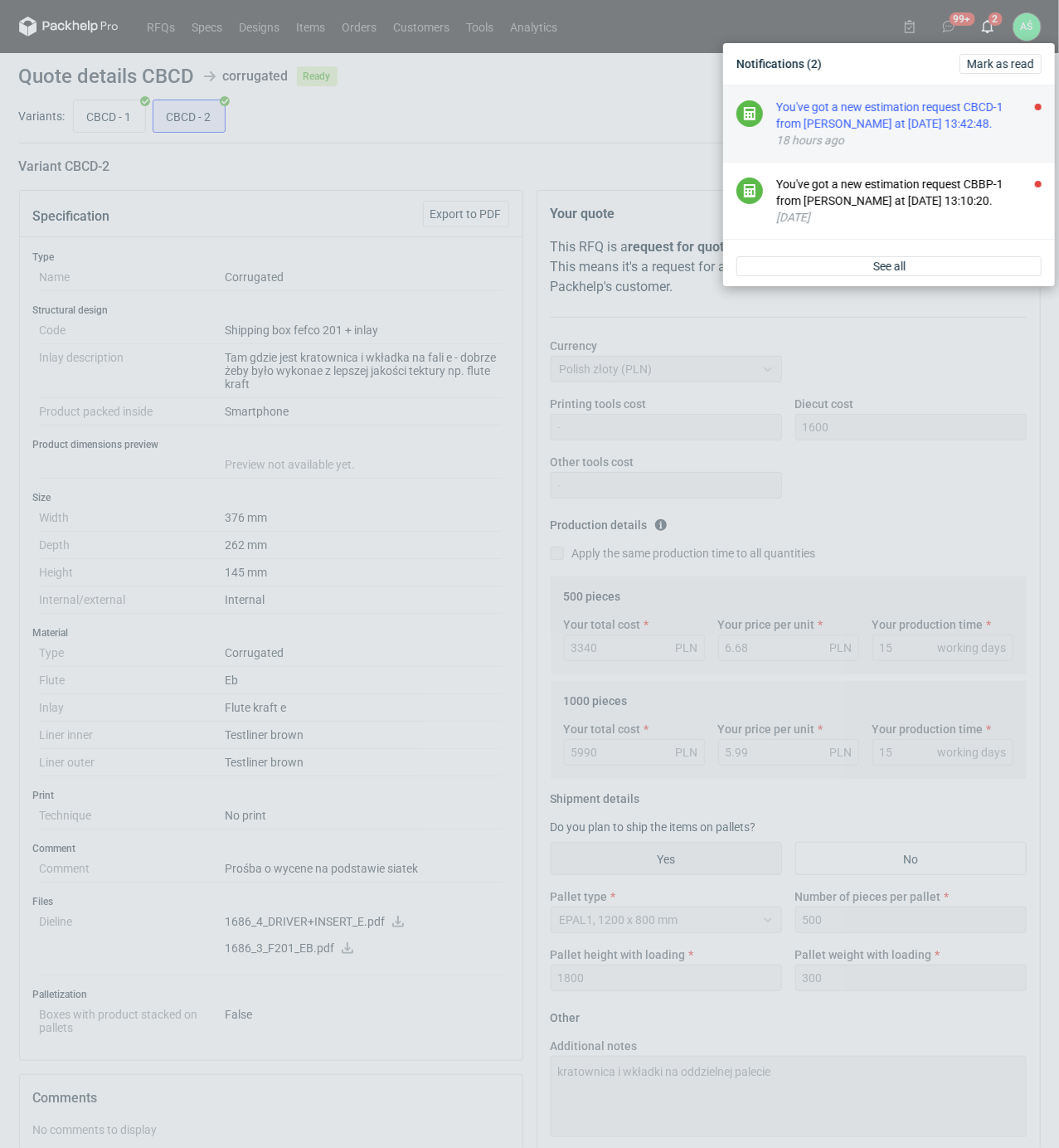
click at [989, 117] on div "You've got a new estimation request CBCD-1 from [PERSON_NAME] at [DATE] 13:42:4…" at bounding box center [908, 115] width 265 height 33
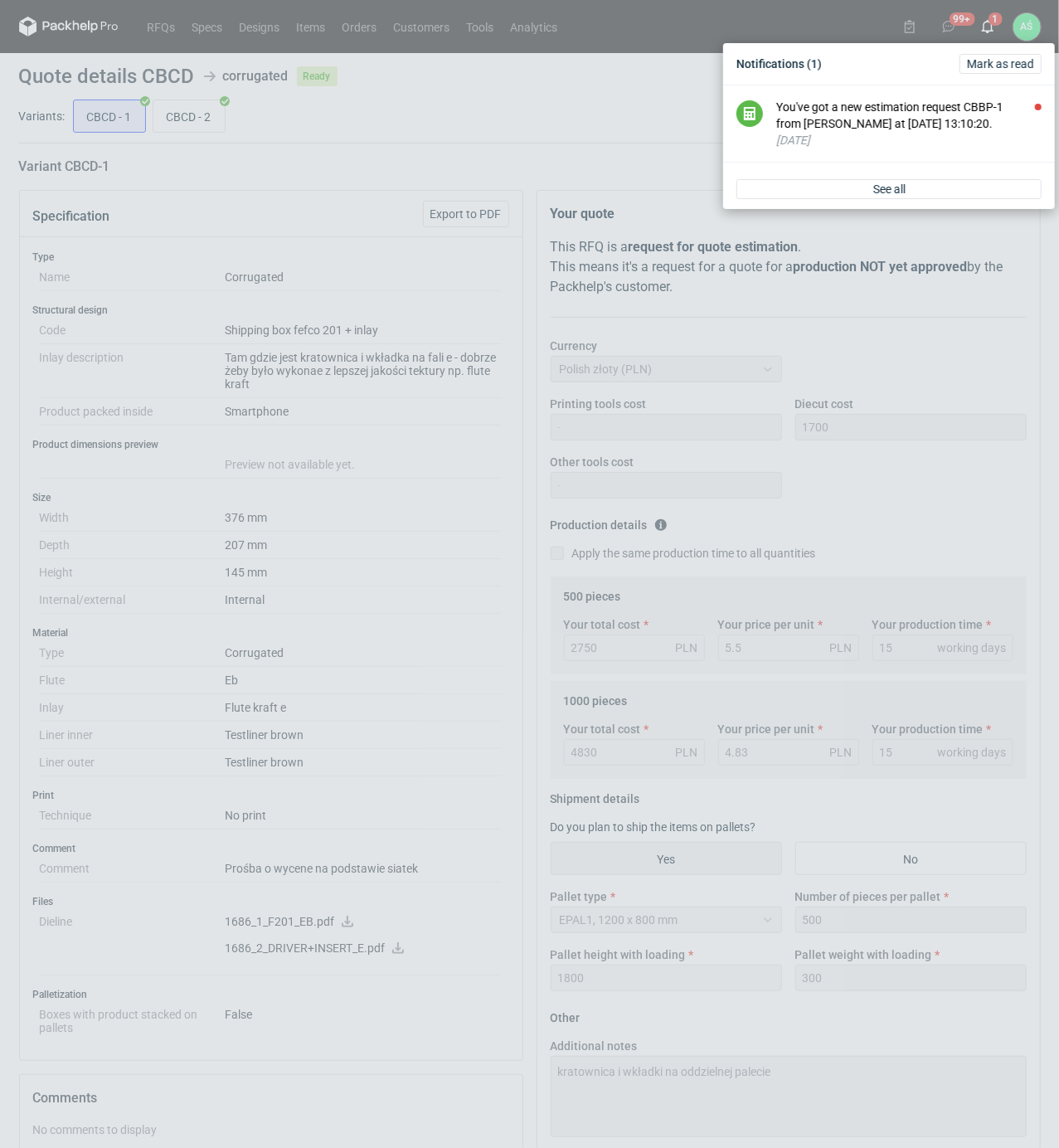
click at [591, 130] on div "Notifications (1) [PERSON_NAME] as read You've got a new estimation request CBB…" at bounding box center [529, 574] width 1059 height 1148
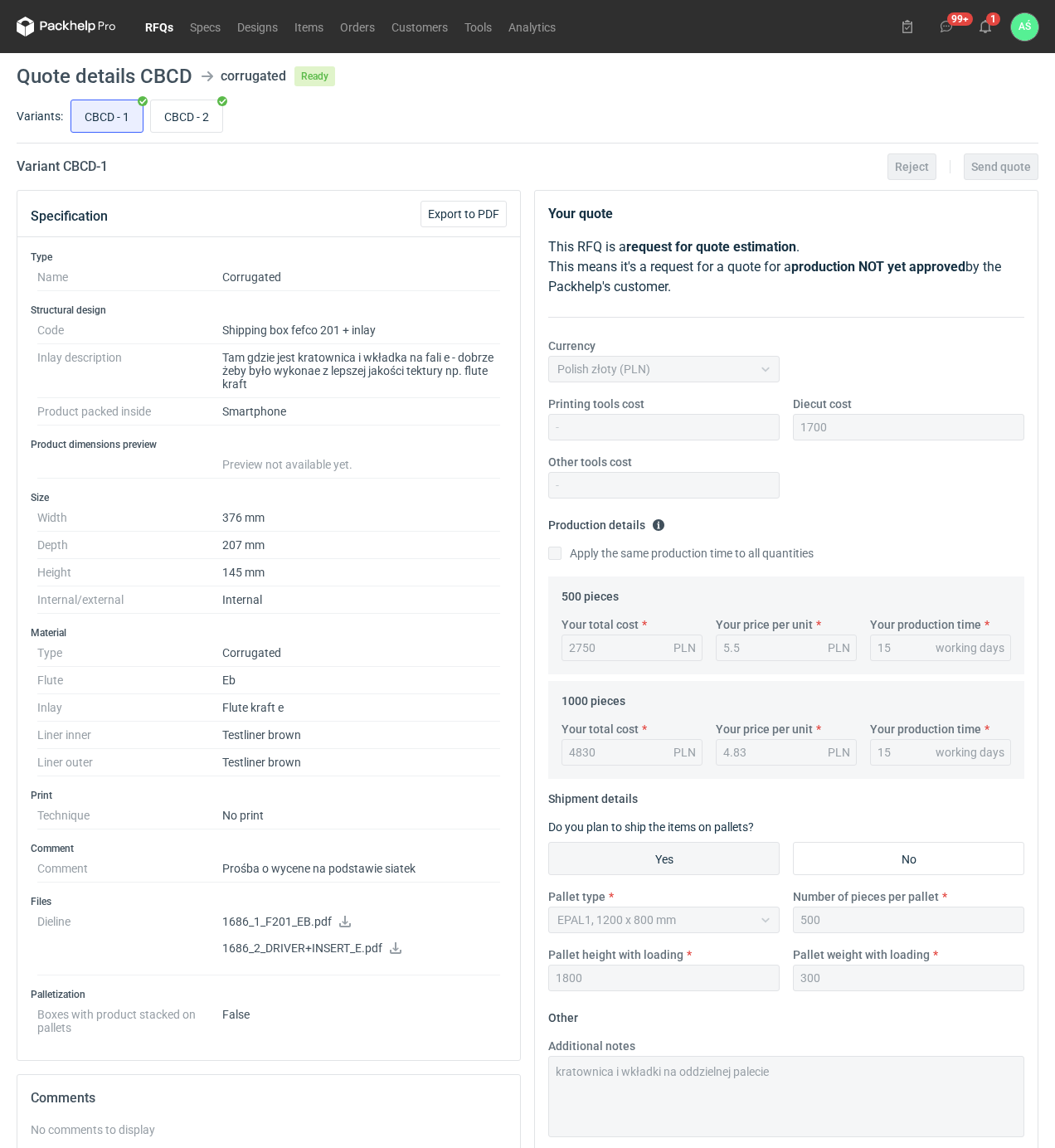
click at [140, 27] on link "RFQs" at bounding box center [159, 26] width 44 height 20
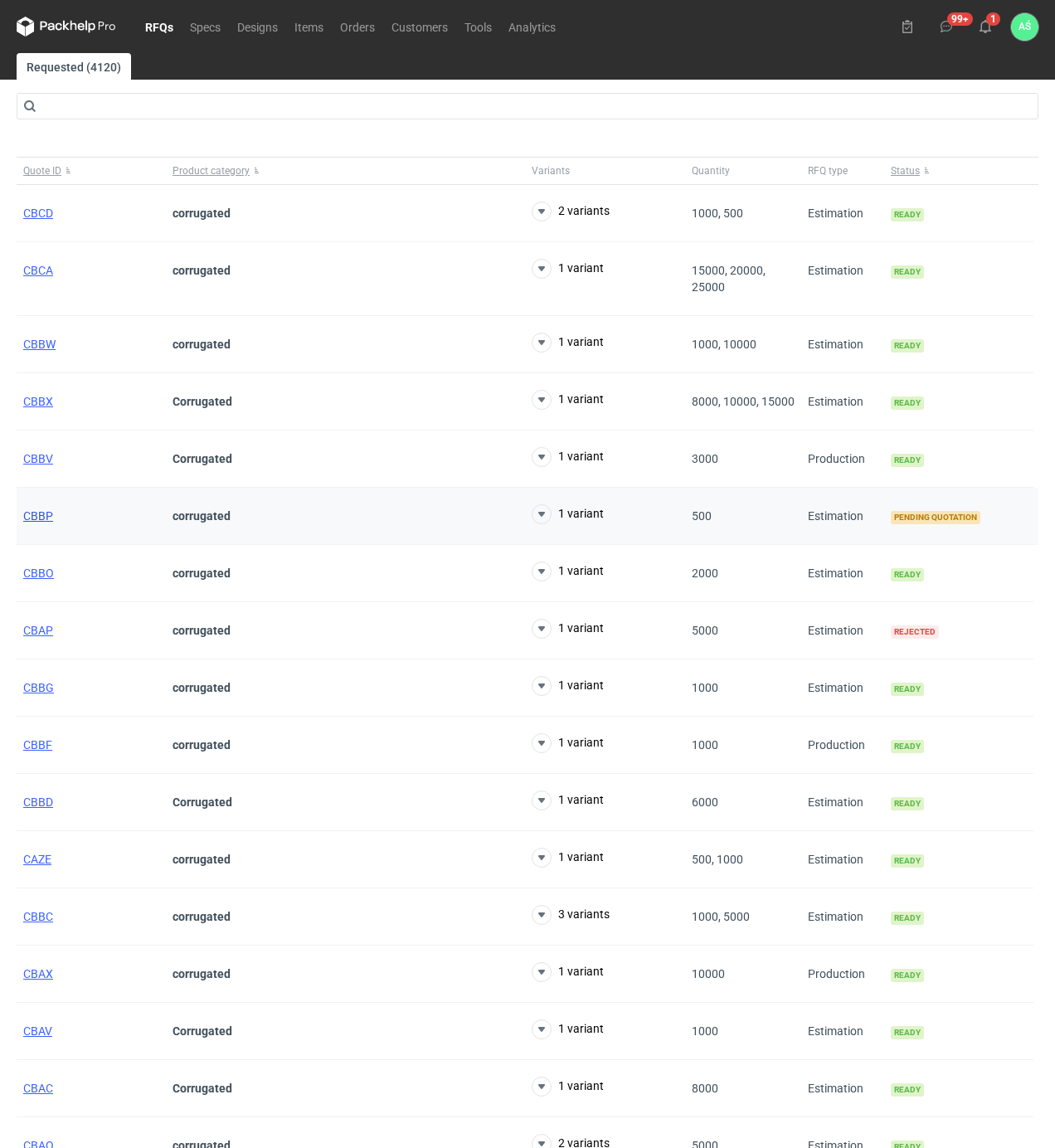
click at [43, 514] on span "CBBP" at bounding box center [38, 516] width 30 height 13
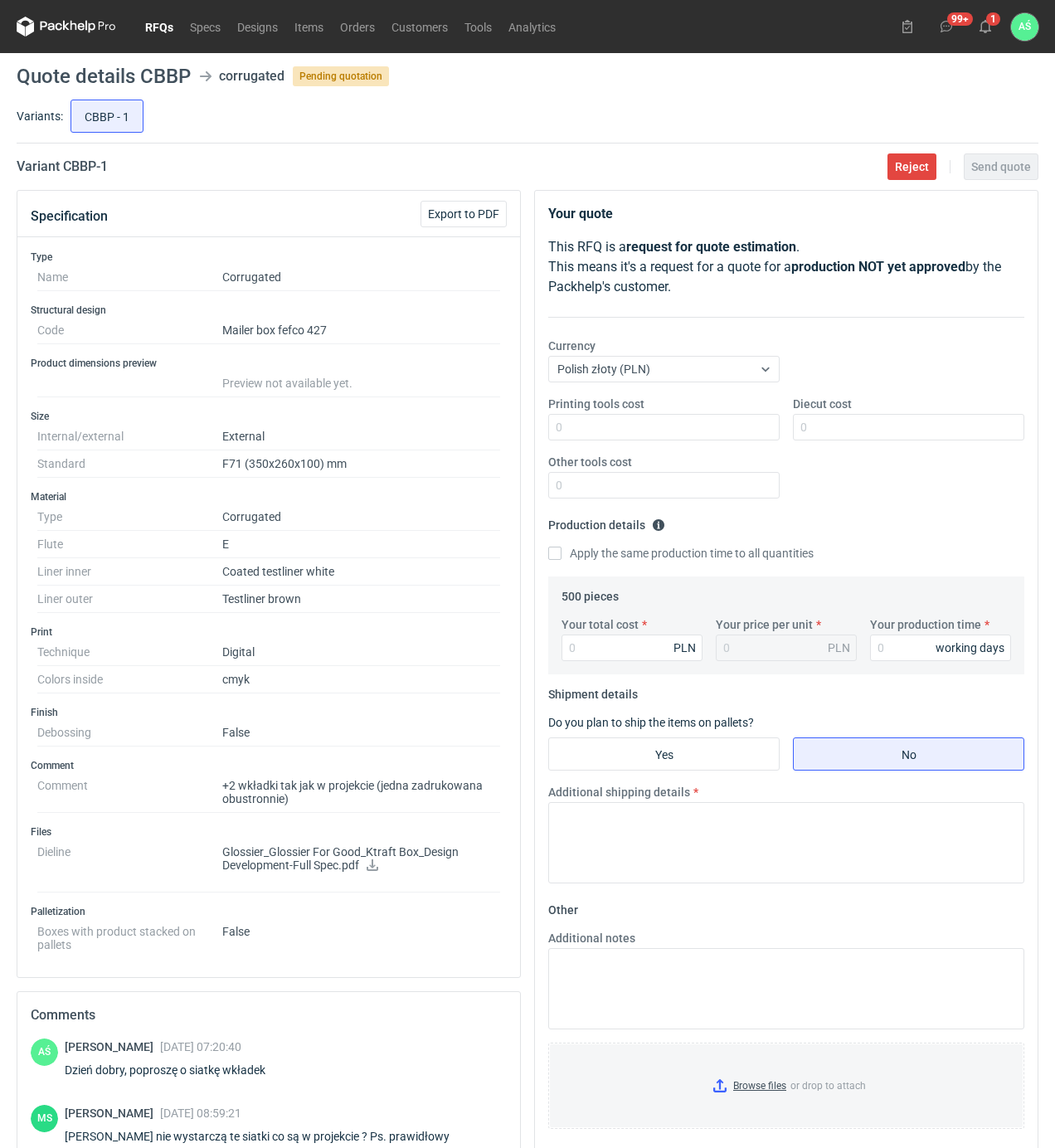
click at [164, 21] on link "RFQs" at bounding box center [159, 26] width 44 height 20
